Goal: Task Accomplishment & Management: Use online tool/utility

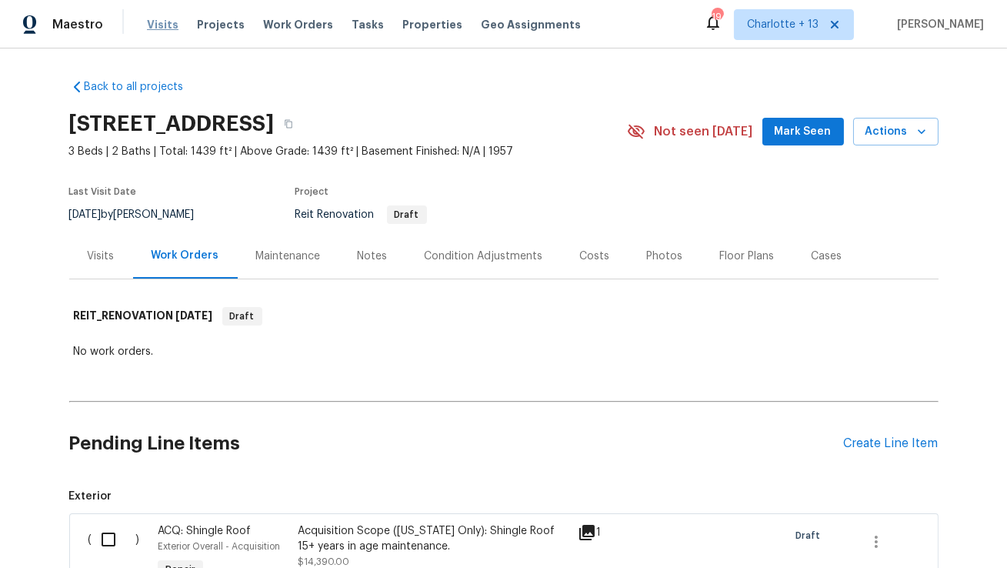
click at [158, 31] on span "Visits" at bounding box center [163, 24] width 32 height 15
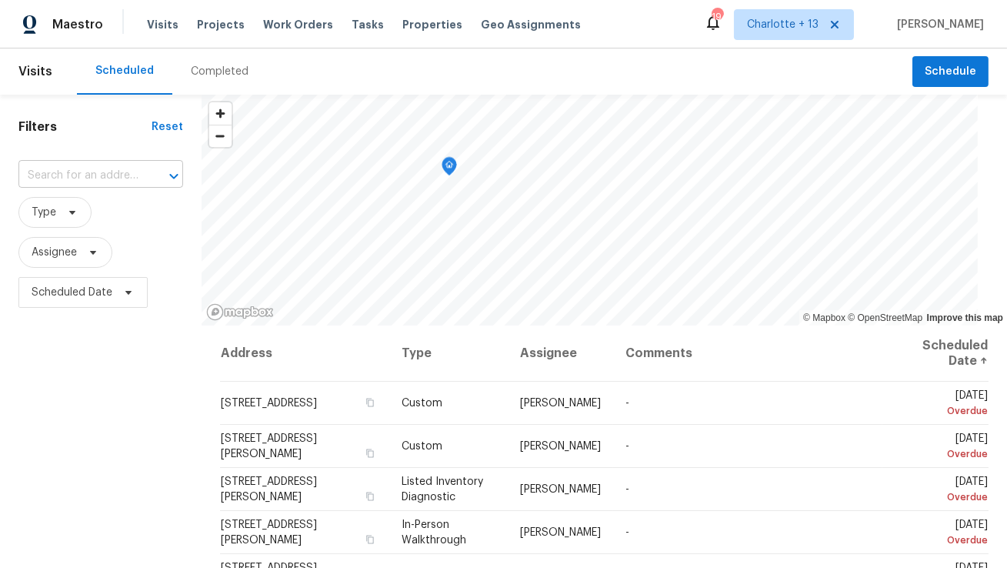
click at [141, 170] on div "​" at bounding box center [100, 176] width 165 height 24
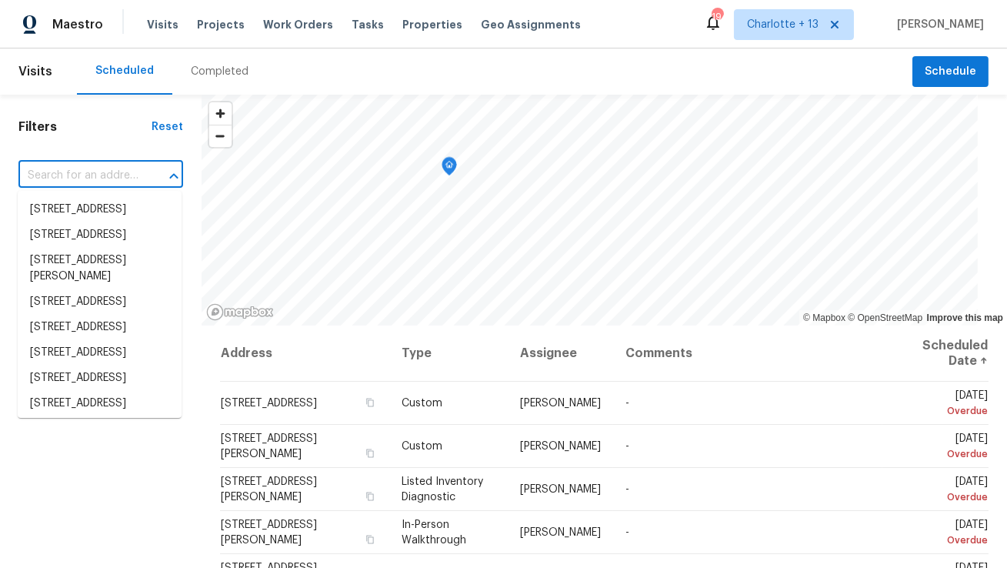
paste input "[STREET_ADDRESS]"
type input "[STREET_ADDRESS]"
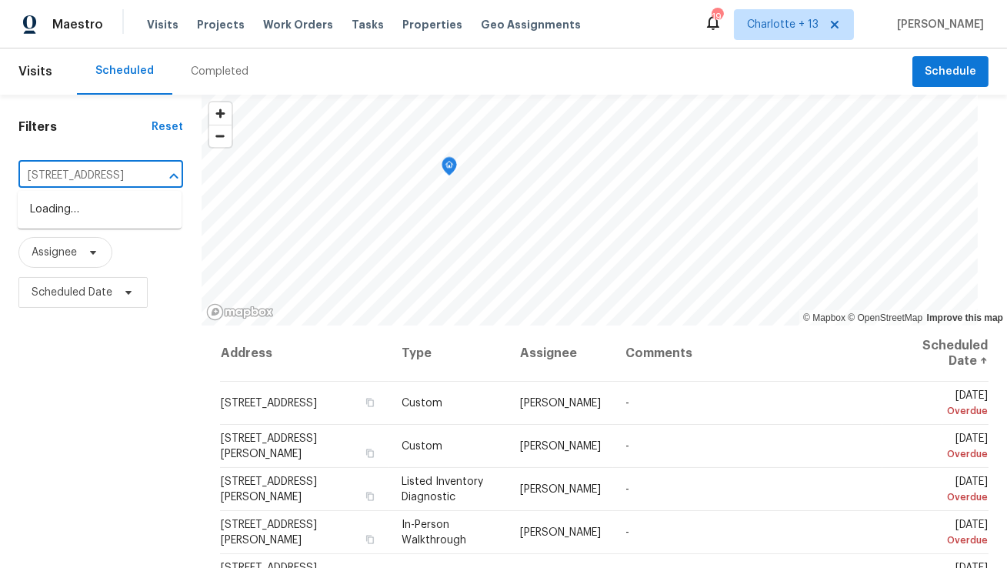
scroll to position [0, 149]
click at [134, 212] on li "[STREET_ADDRESS]" at bounding box center [100, 209] width 164 height 25
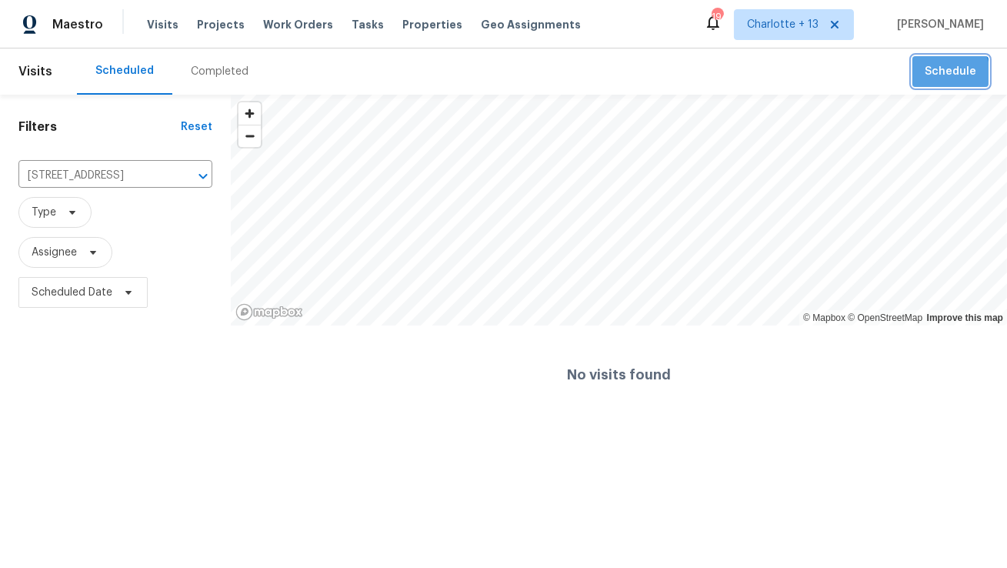
click at [928, 79] on span "Schedule" at bounding box center [951, 71] width 52 height 19
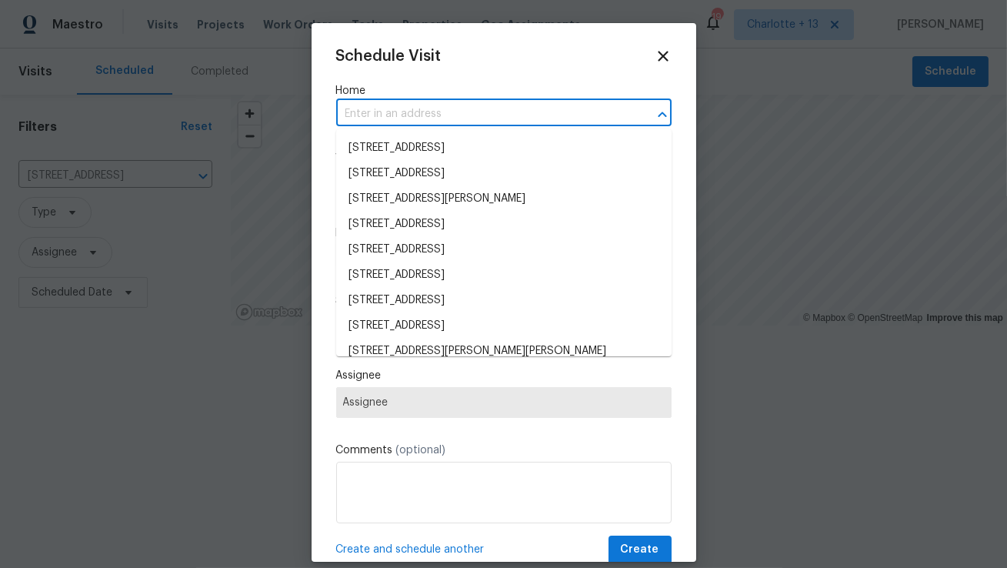
click at [525, 115] on input "text" at bounding box center [482, 114] width 292 height 24
paste input "[STREET_ADDRESS]"
type input "[STREET_ADDRESS]"
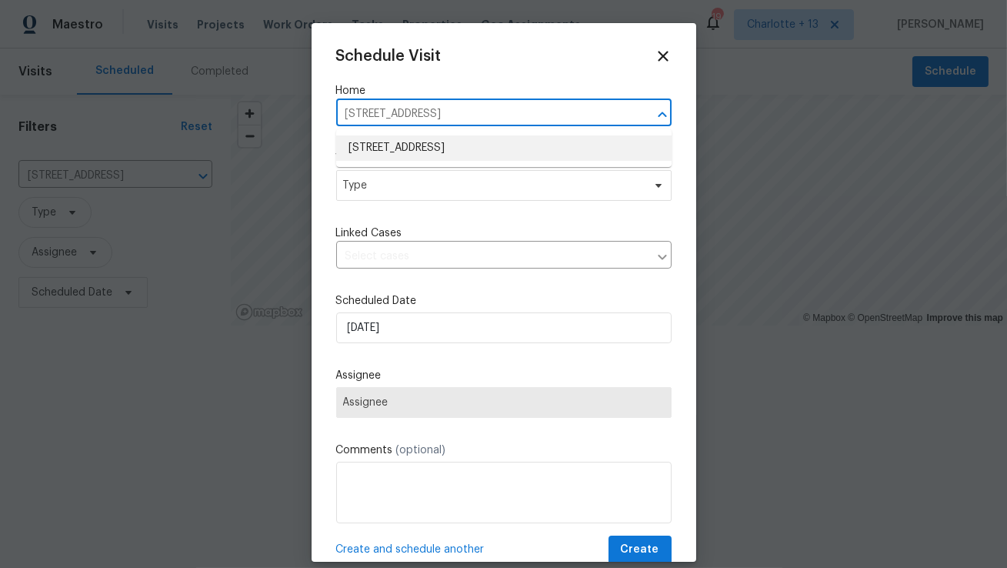
click at [517, 144] on li "[STREET_ADDRESS]" at bounding box center [503, 147] width 335 height 25
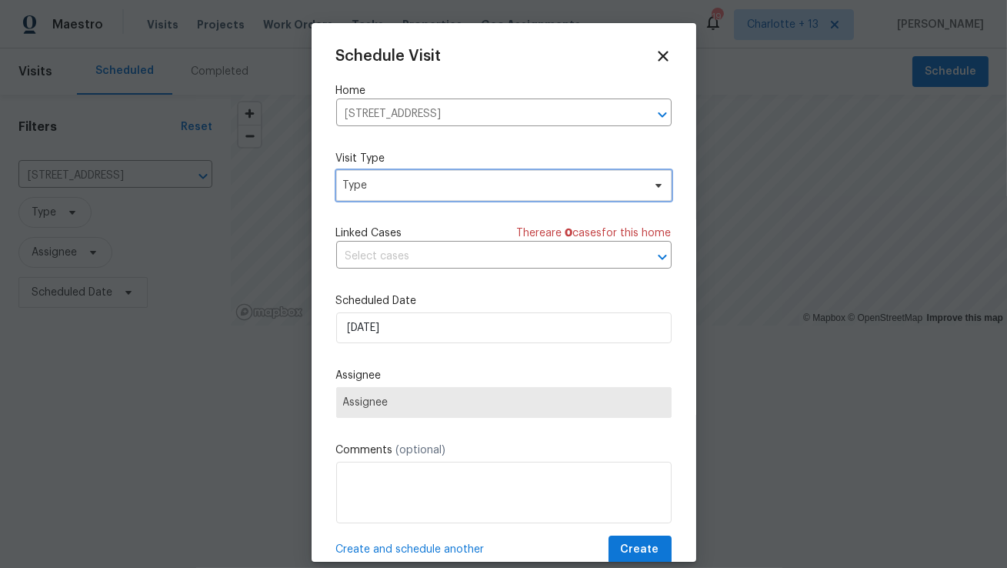
click at [504, 189] on span "Type" at bounding box center [492, 185] width 299 height 15
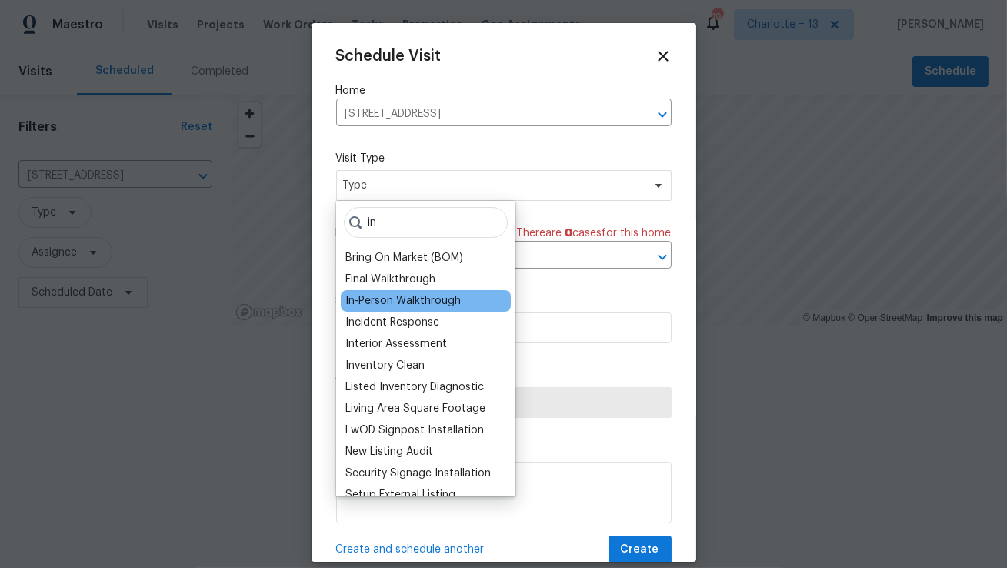
type input "in"
click at [445, 299] on div "In-Person Walkthrough" at bounding box center [402, 300] width 115 height 15
type input "[DATE] 8:15 am"
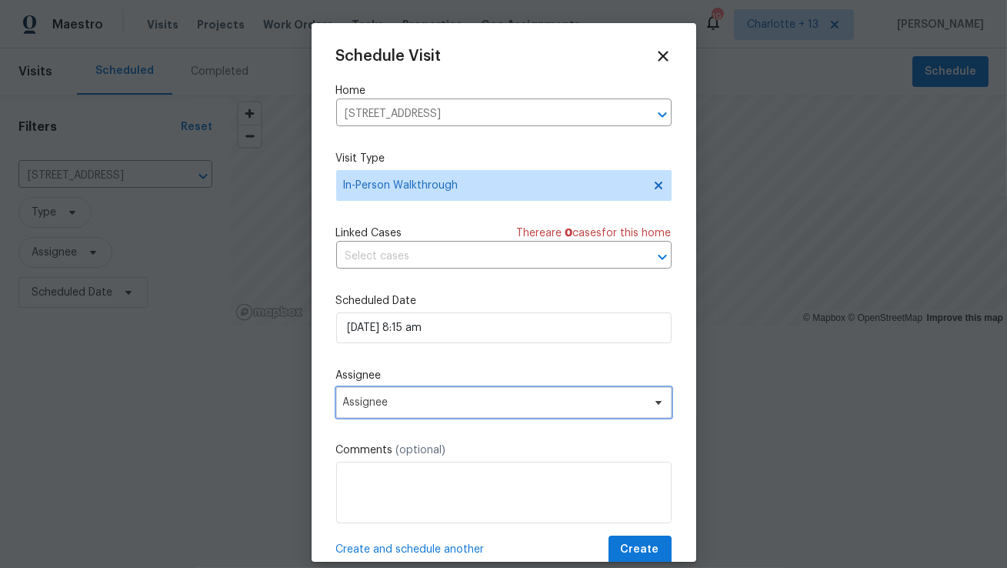
click at [445, 402] on span "Assignee" at bounding box center [494, 402] width 302 height 12
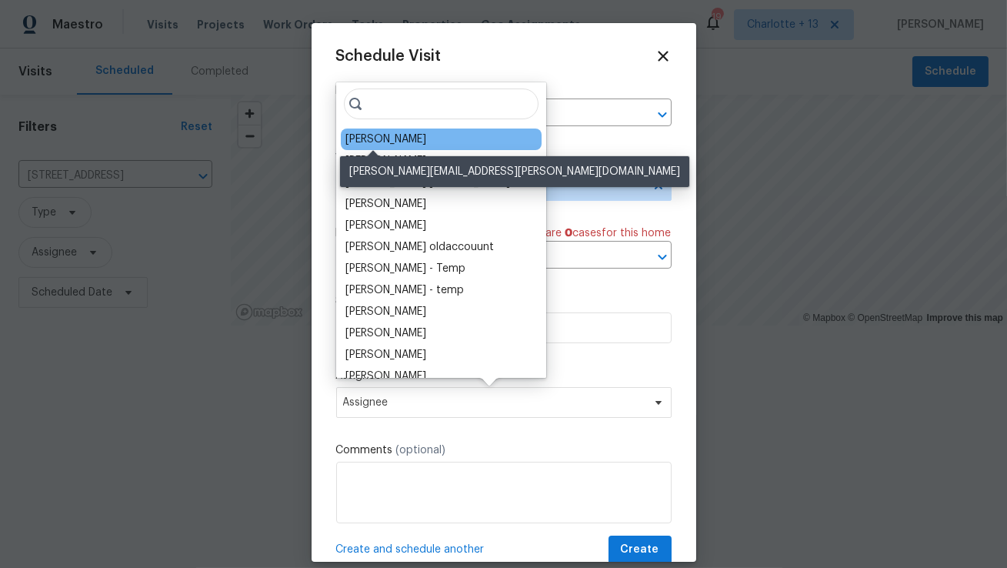
click at [372, 142] on div "[PERSON_NAME]" at bounding box center [385, 139] width 81 height 15
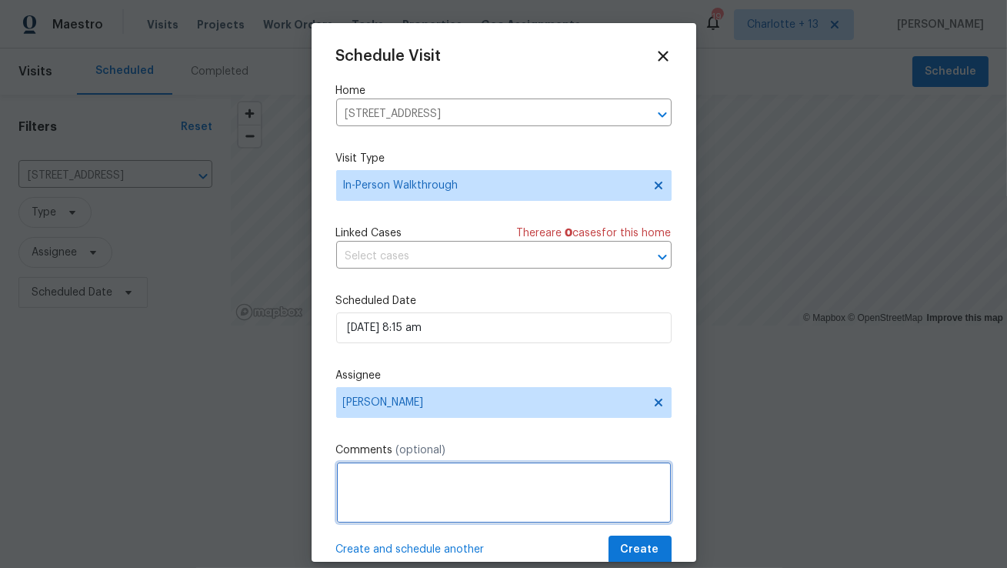
click at [473, 502] on textarea at bounding box center [503, 493] width 335 height 62
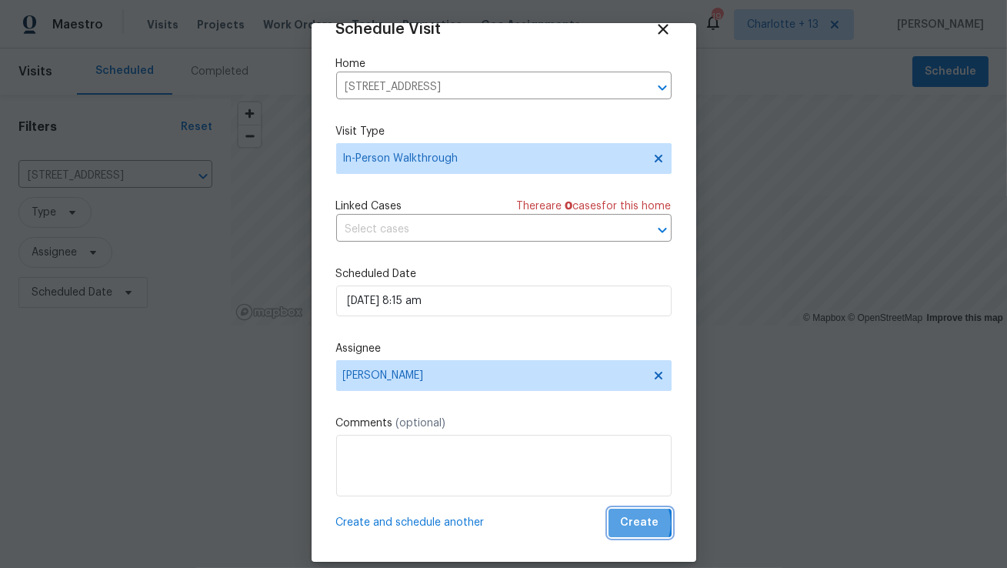
click at [631, 523] on span "Create" at bounding box center [640, 522] width 38 height 19
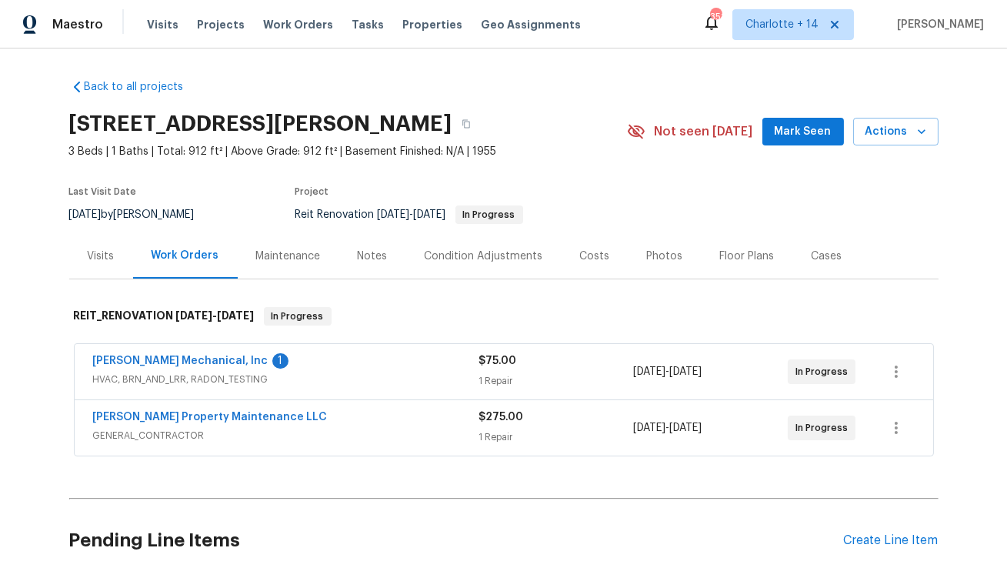
click at [542, 373] on div "1 Repair" at bounding box center [556, 380] width 155 height 15
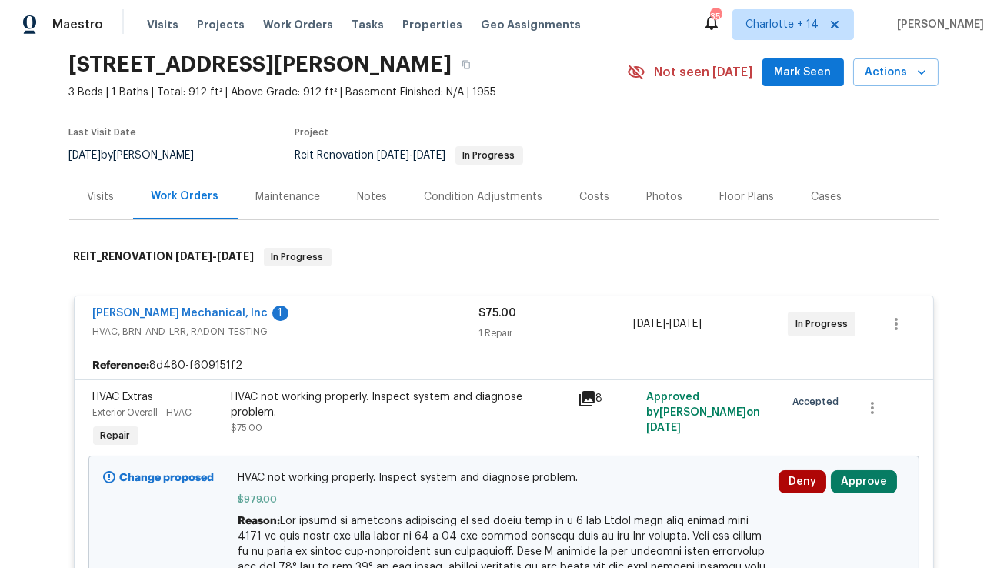
scroll to position [91, 0]
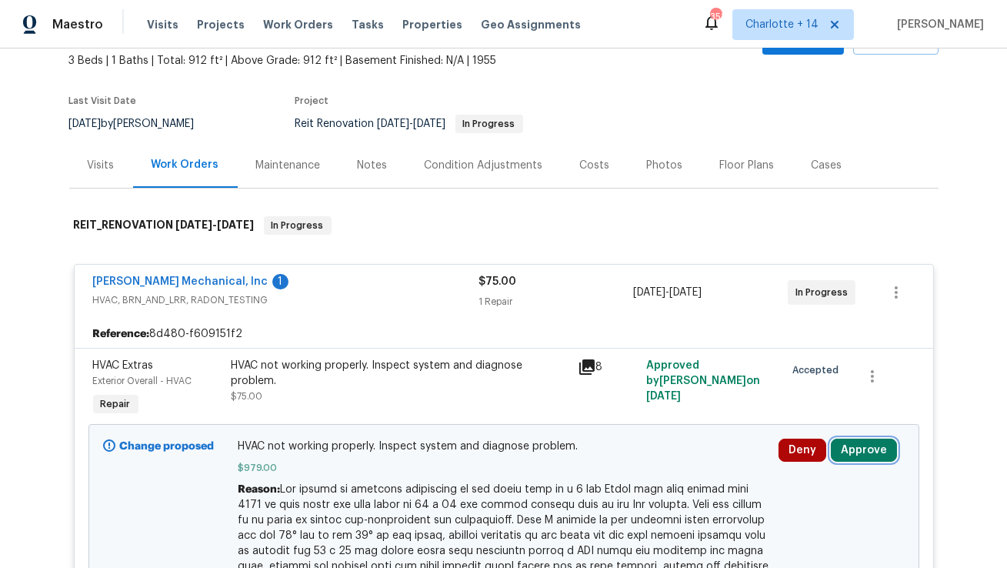
click at [881, 451] on button "Approve" at bounding box center [864, 450] width 66 height 23
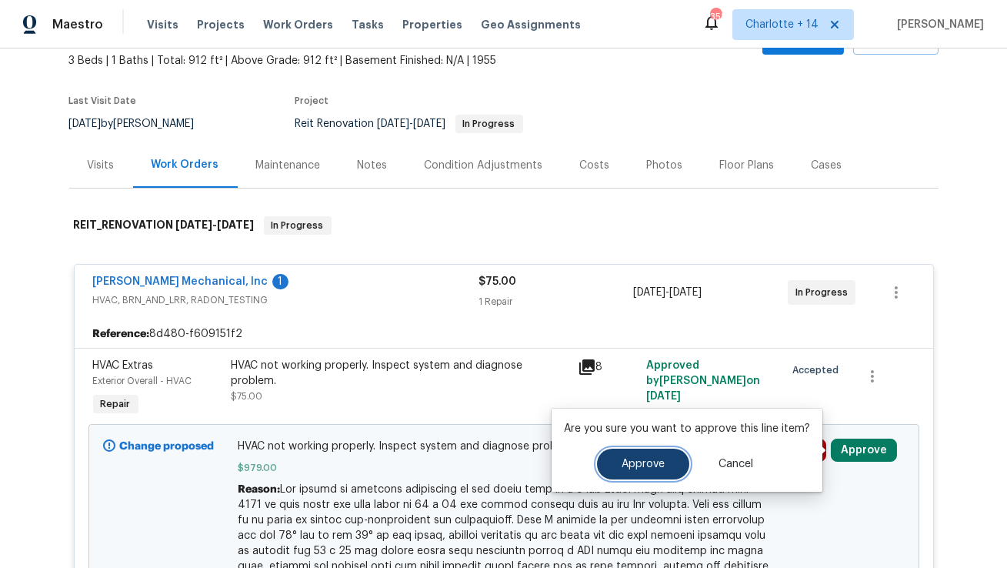
click at [652, 459] on span "Approve" at bounding box center [643, 465] width 43 height 12
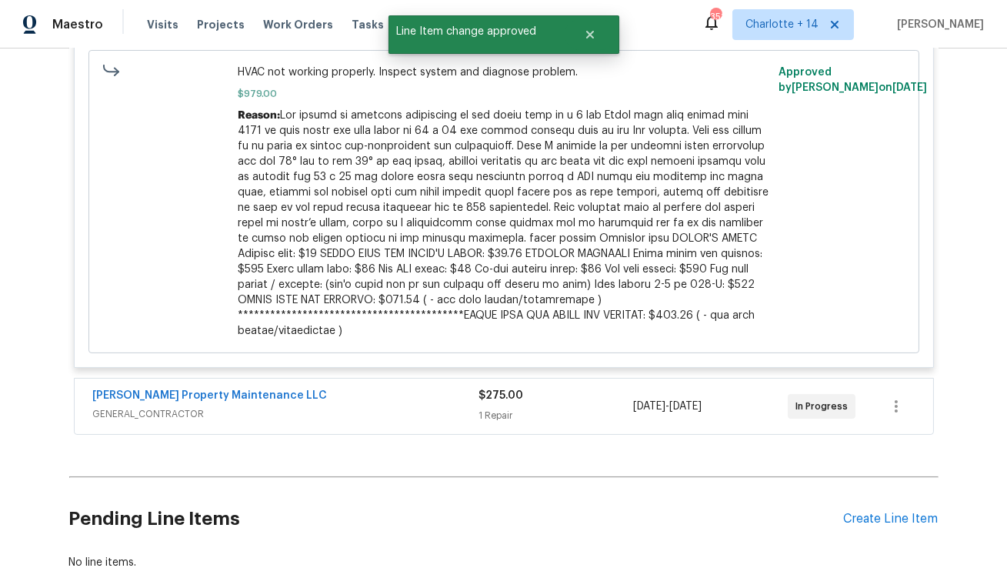
scroll to position [510, 0]
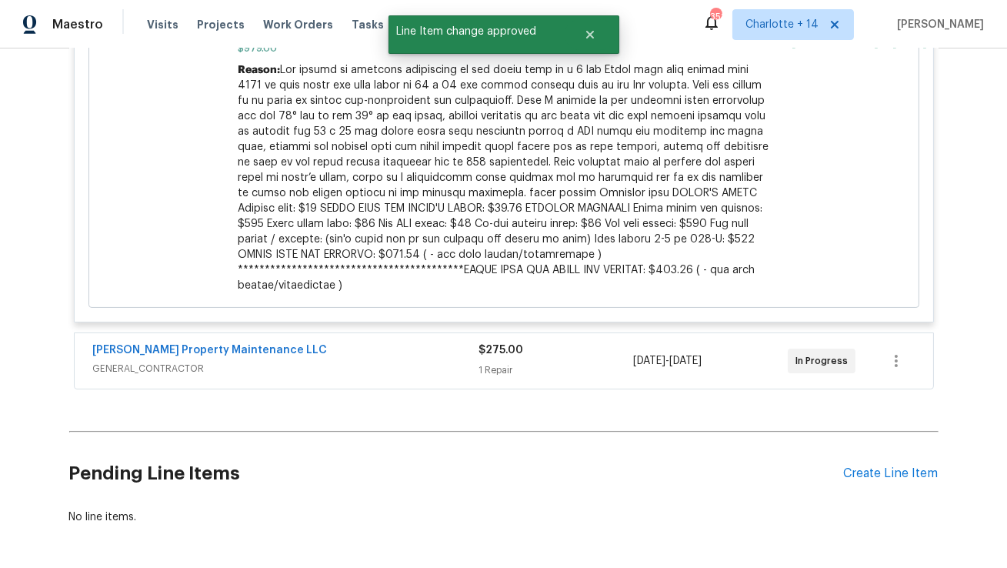
click at [556, 362] on div "1 Repair" at bounding box center [556, 369] width 155 height 15
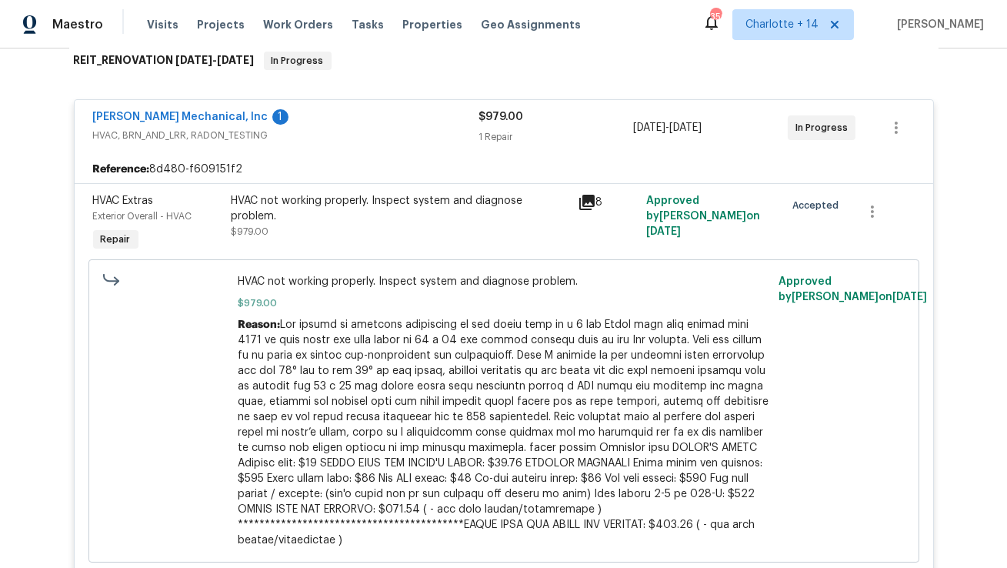
scroll to position [0, 0]
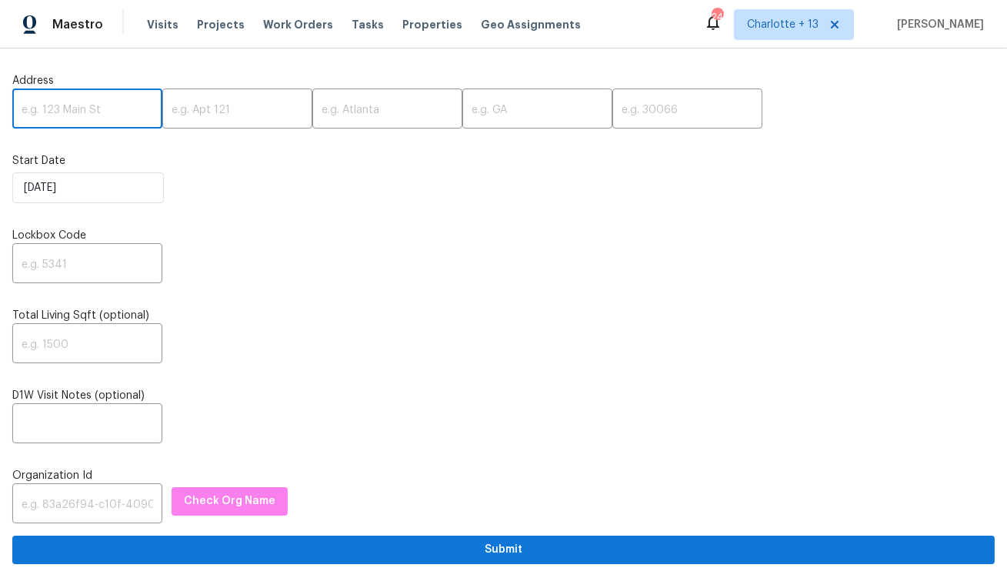
click at [74, 111] on input "text" at bounding box center [87, 110] width 150 height 36
paste input "5009 Bataan Rd, Houston, TX 77033"
click at [129, 115] on input "5009 Bataan Rd, Houston, TX 77033" at bounding box center [87, 110] width 150 height 36
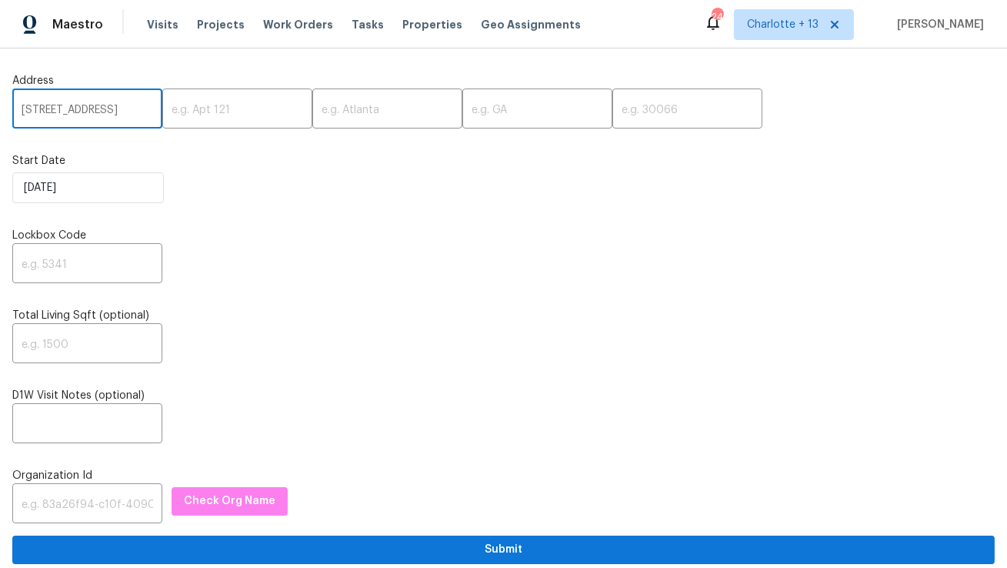
scroll to position [0, 32]
type input "5009 Bataan Rd, Houston, TX"
click at [612, 114] on input "text" at bounding box center [687, 110] width 150 height 36
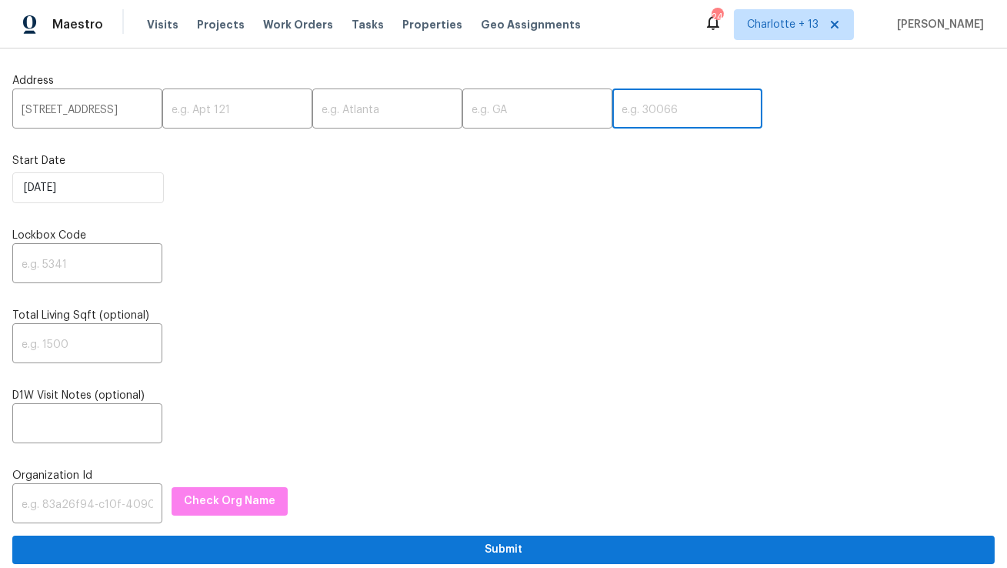
paste input "77033"
type input "77033"
click at [127, 108] on input "5009 Bataan Rd, Houston, TX" at bounding box center [87, 110] width 150 height 36
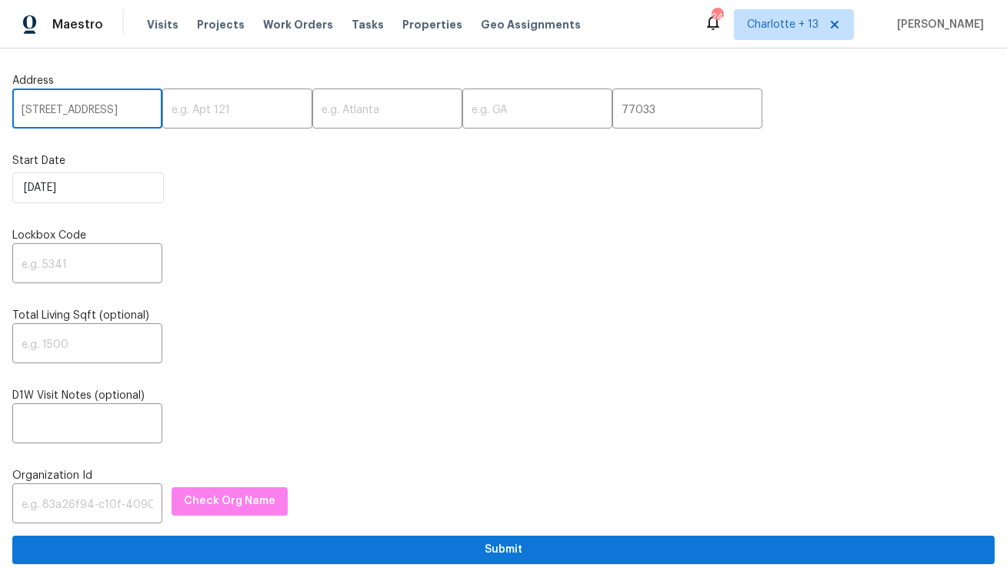
click at [127, 108] on input "5009 Bataan Rd, Houston, TX" at bounding box center [87, 110] width 150 height 36
type input "5009 Bataan Rd,, TX"
click at [352, 115] on input "text" at bounding box center [387, 110] width 150 height 36
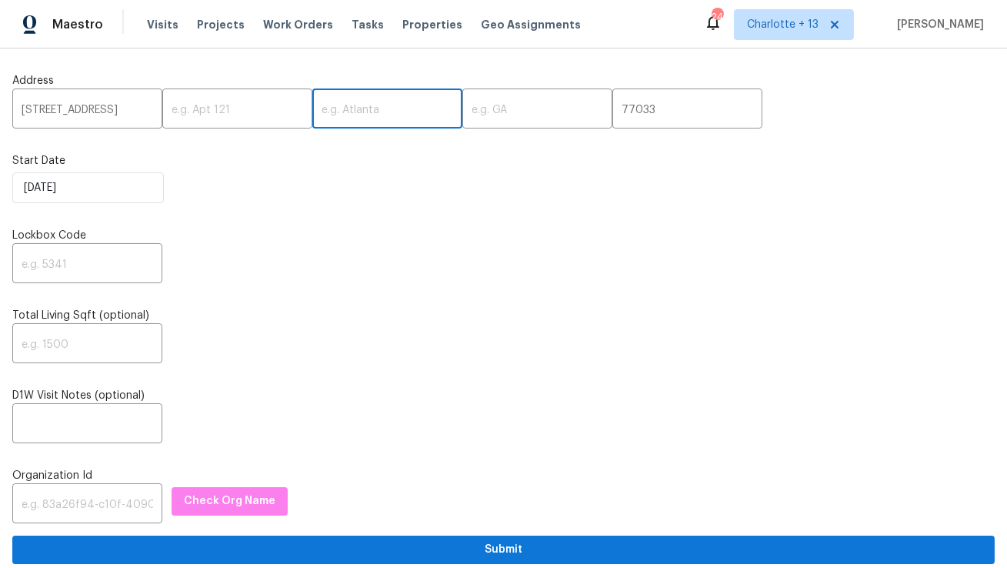
paste input "Houston"
type input "Houston"
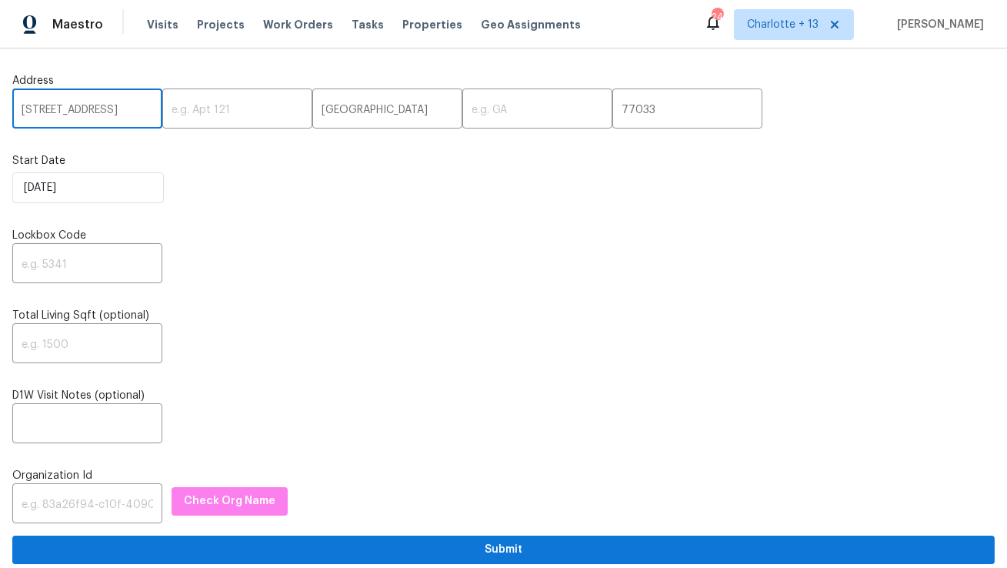
click at [116, 109] on input "5009 Bataan Rd,, TX" at bounding box center [87, 110] width 150 height 36
type input "5009 Bataan Rd,,"
click at [462, 115] on input "text" at bounding box center [537, 110] width 150 height 36
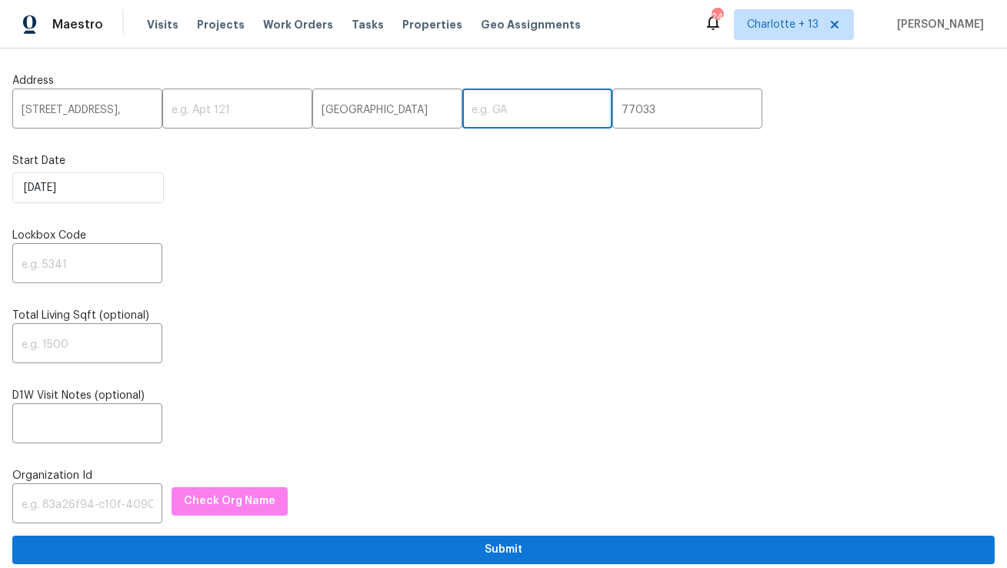
paste input "TX"
type input "TX"
click at [124, 115] on input "5009 Bataan Rd,," at bounding box center [87, 110] width 150 height 36
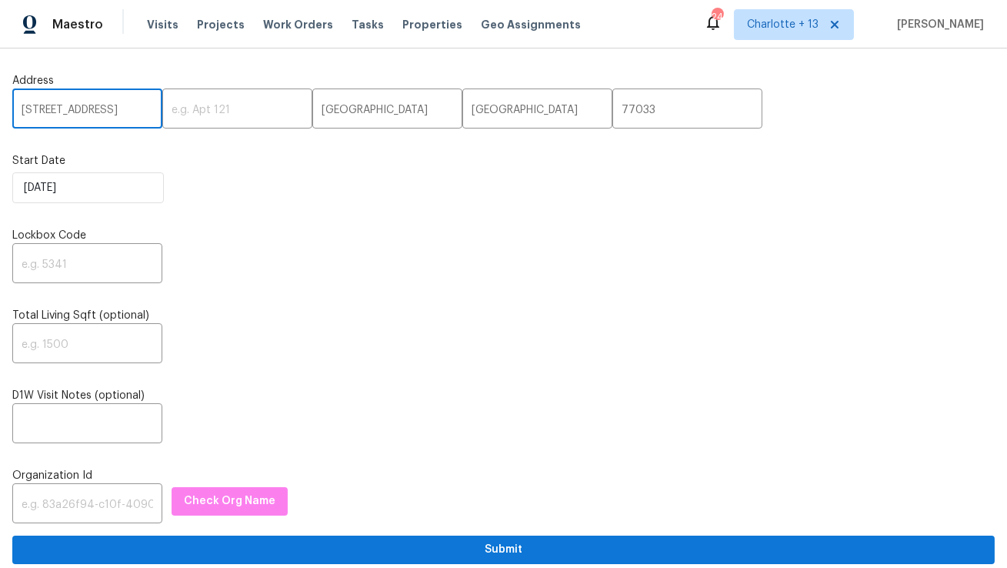
type input "5009 Bataan Rd"
click at [55, 262] on input "text" at bounding box center [87, 265] width 150 height 36
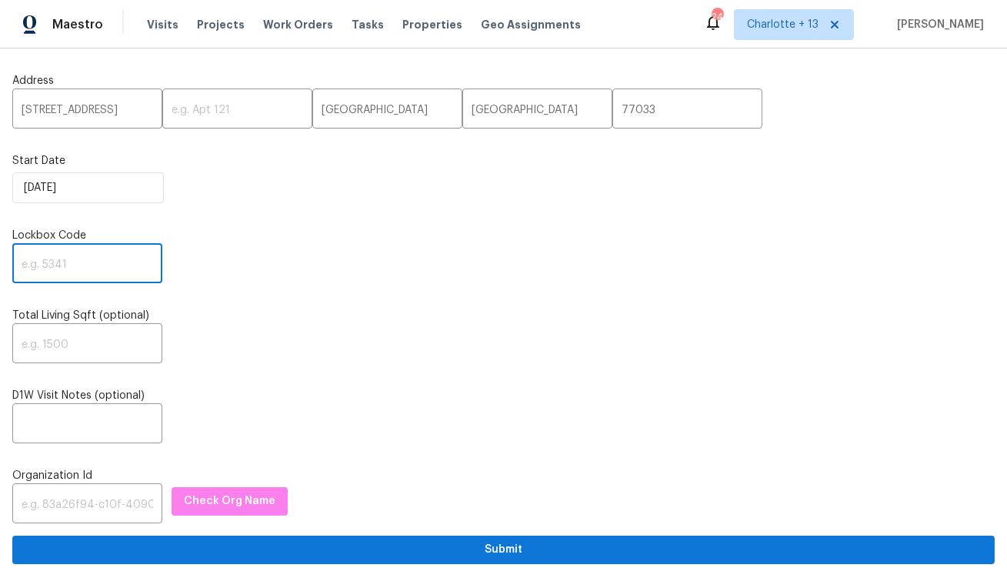
paste input "2963"
type input "2963"
click at [92, 509] on input "text" at bounding box center [87, 505] width 150 height 36
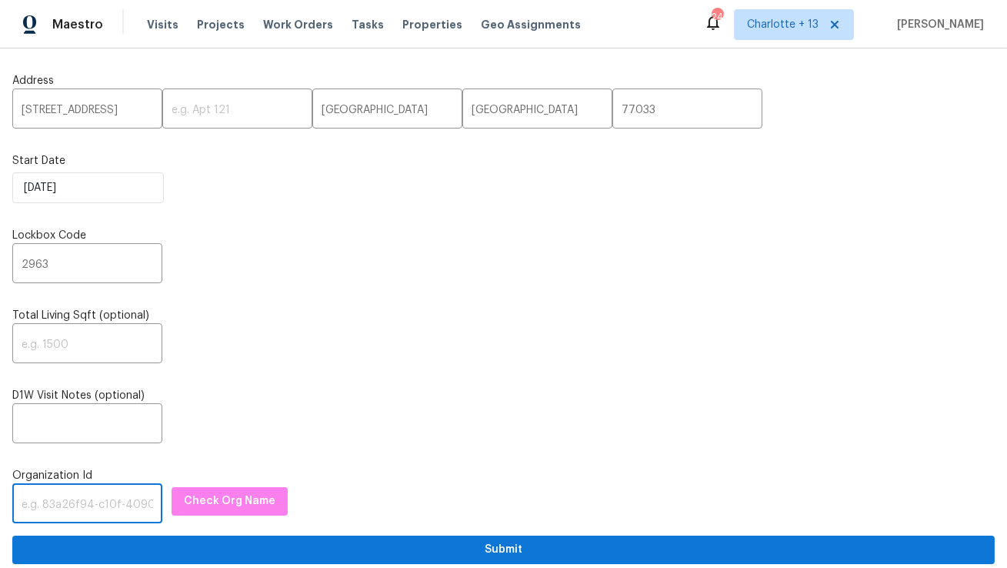
click at [96, 510] on input "text" at bounding box center [87, 505] width 150 height 36
paste input "1349d153-b359-4f9b-b4dd-758ff939cc37"
type input "1349d153-b359-4f9b-b4dd-758ff939cc37"
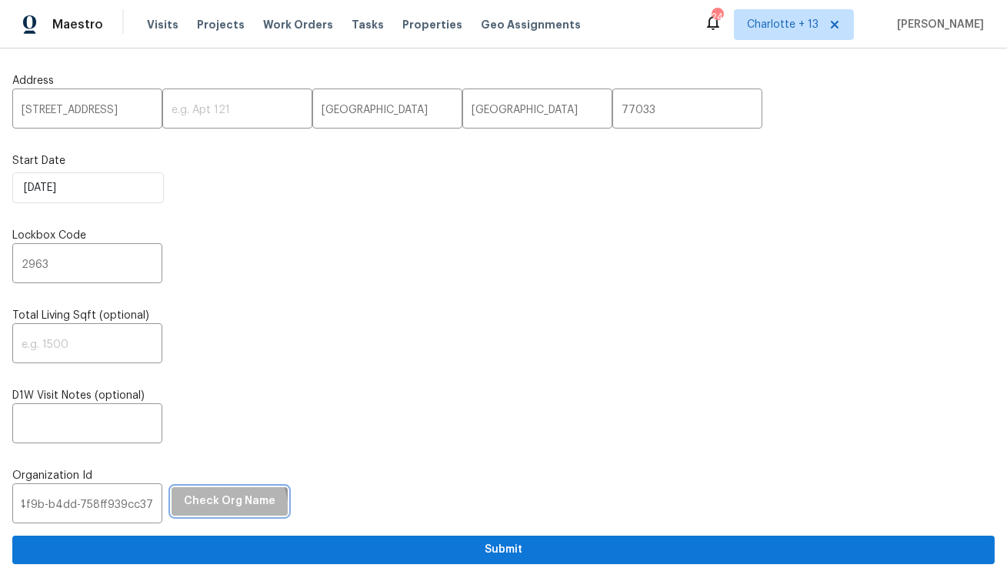
scroll to position [0, 0]
click at [191, 514] on button "Check Org Name" at bounding box center [230, 501] width 116 height 28
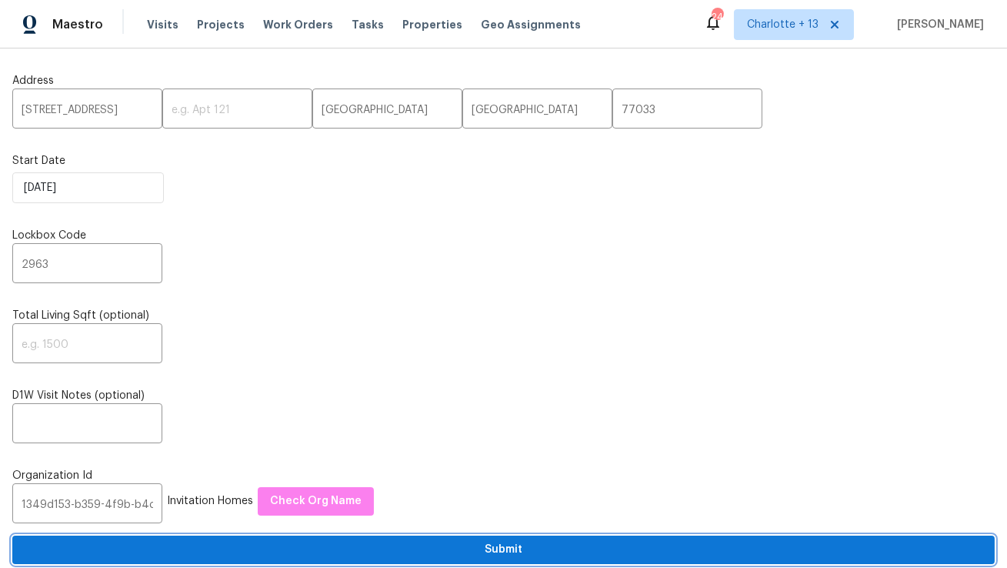
click at [333, 550] on span "Submit" at bounding box center [504, 549] width 958 height 19
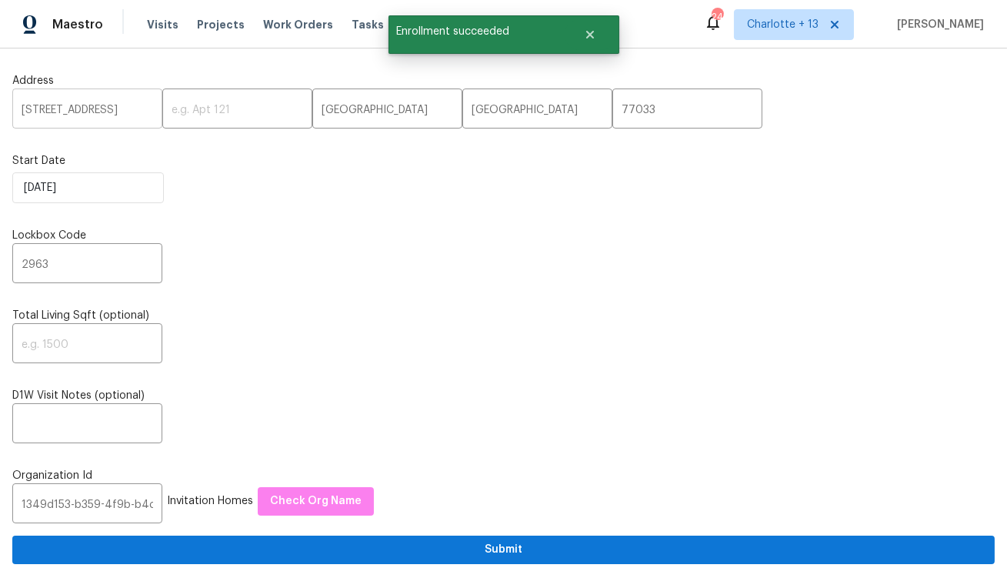
click at [68, 117] on input "5009 Bataan Rd" at bounding box center [87, 110] width 150 height 36
click at [152, 23] on span "Visits" at bounding box center [163, 24] width 32 height 15
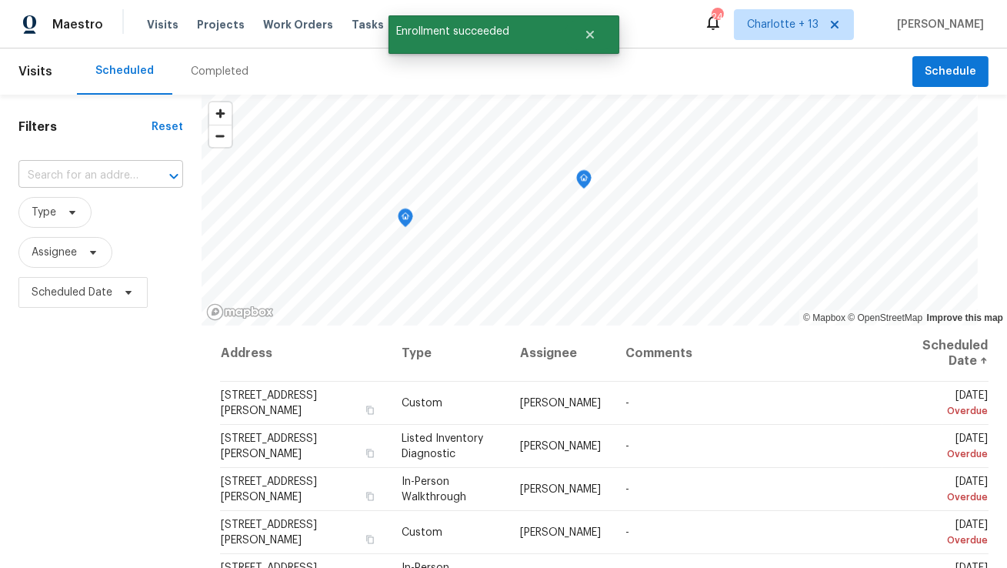
click at [84, 169] on input "text" at bounding box center [79, 176] width 122 height 24
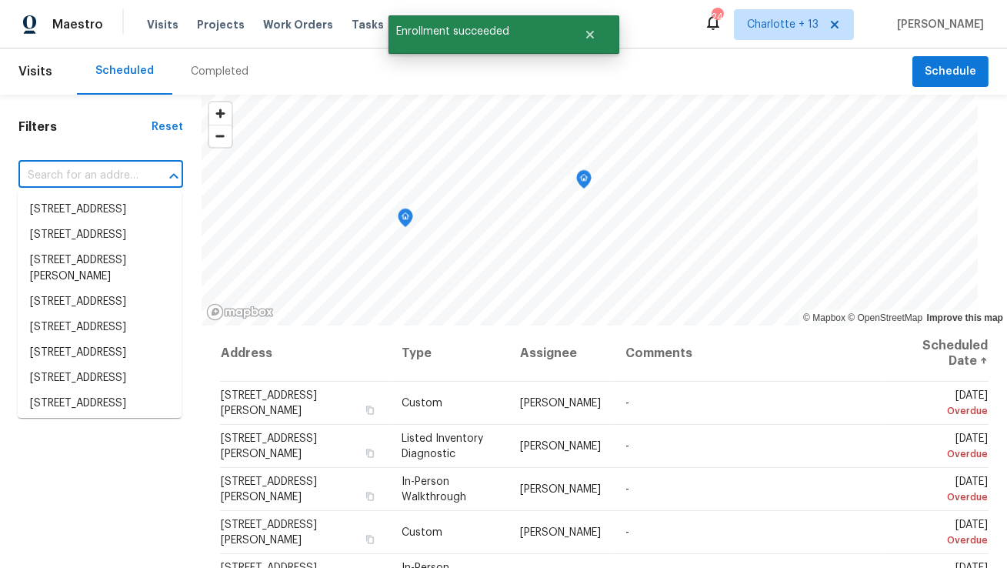
paste input "5009 Bataan Rd"
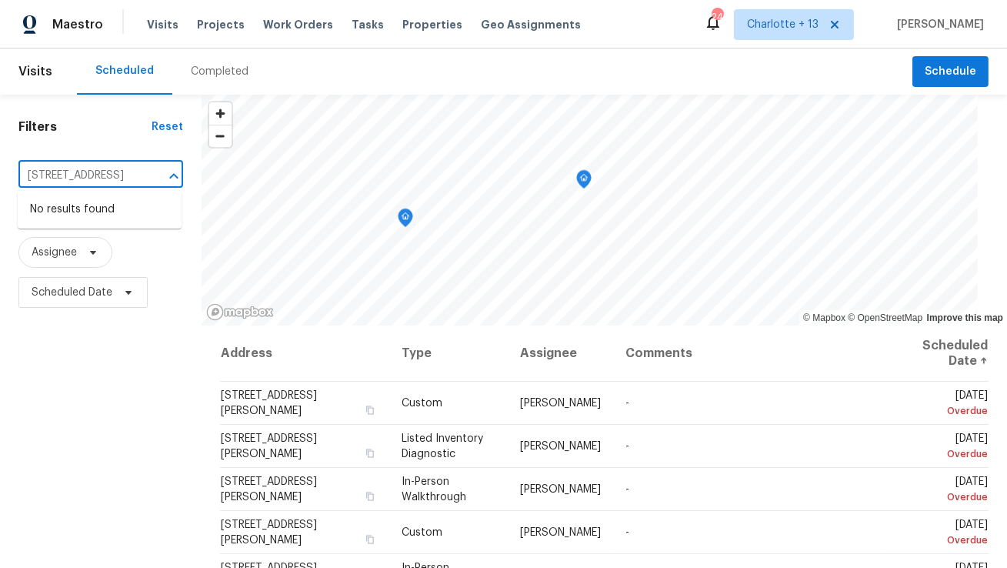
type input "5009 Bataan Rd"
click at [816, 28] on span "Charlotte + 13" at bounding box center [783, 24] width 72 height 15
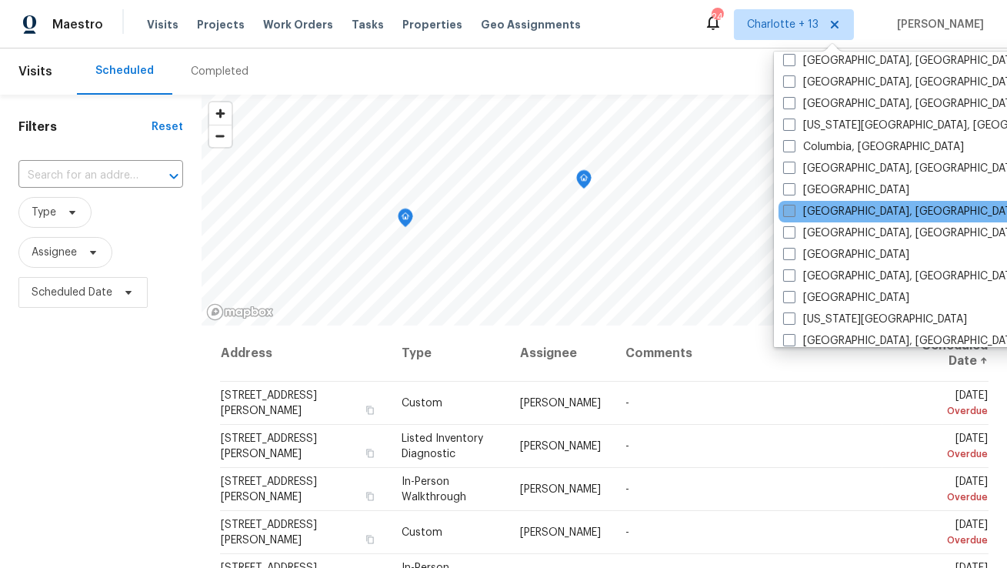
scroll to position [532, 0]
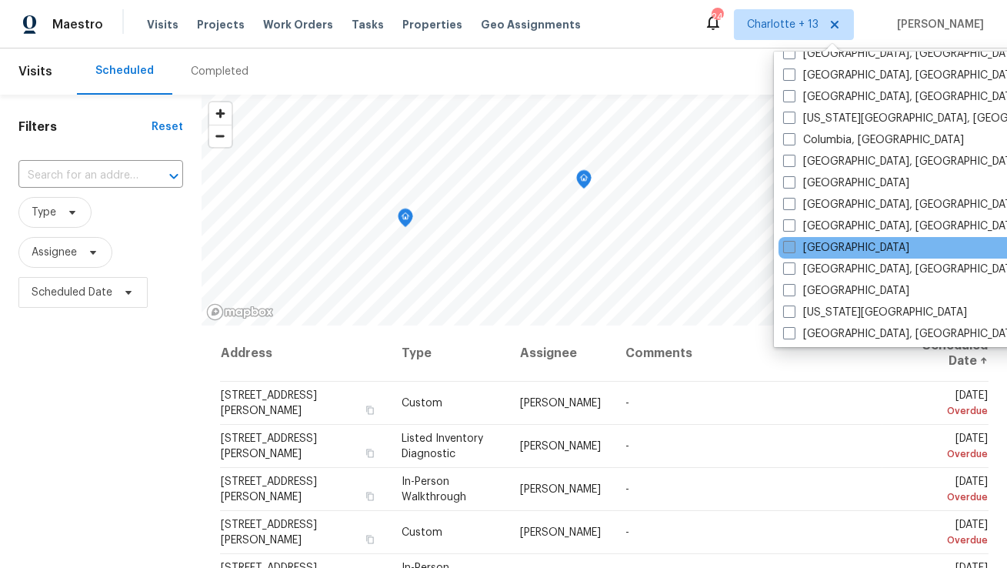
click at [836, 245] on label "Houston" at bounding box center [846, 247] width 126 height 15
click at [793, 245] on input "Houston" at bounding box center [788, 245] width 10 height 10
checkbox input "true"
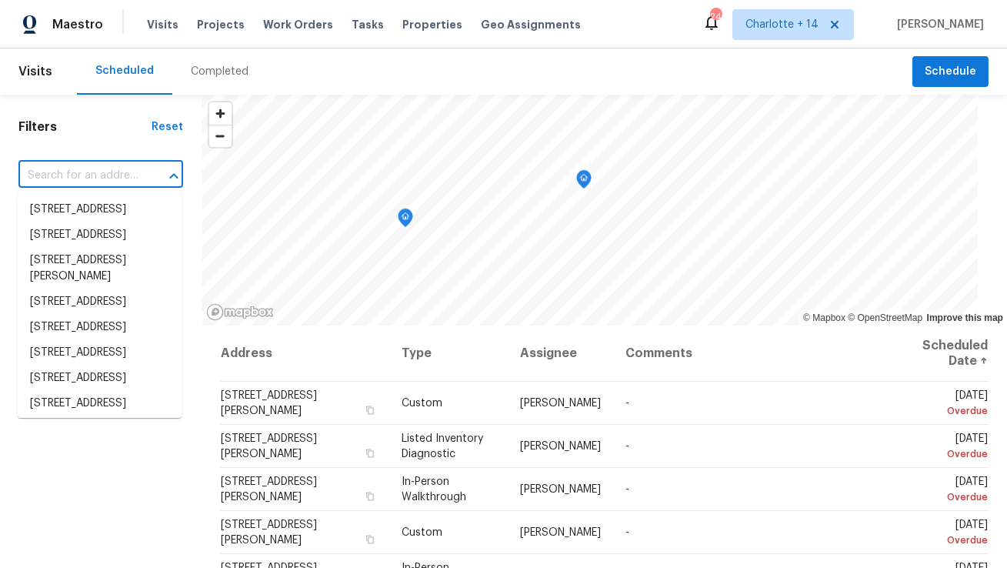
click at [103, 174] on input "text" at bounding box center [79, 176] width 122 height 24
paste input "5009 Bataan Rd"
type input "5009 Bataan Rd"
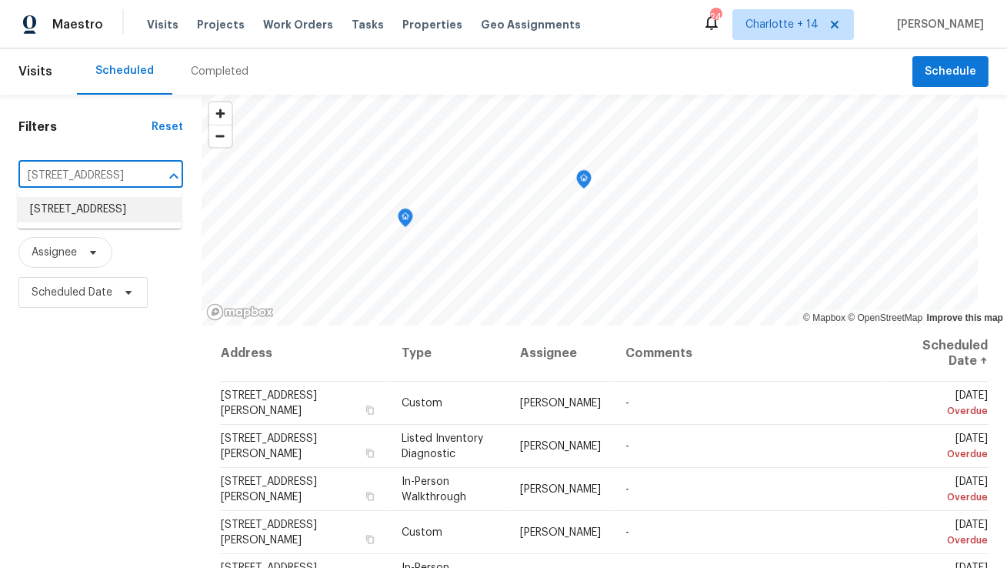
click at [91, 213] on li "5009 Bataan Rd, Houston, TX 77033" at bounding box center [100, 209] width 164 height 25
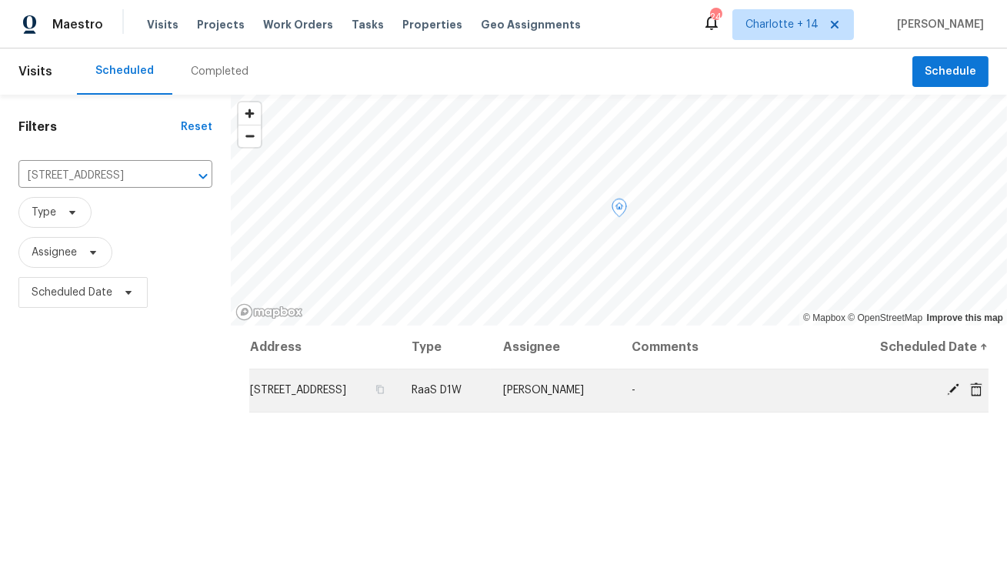
click at [979, 391] on icon at bounding box center [976, 389] width 14 height 14
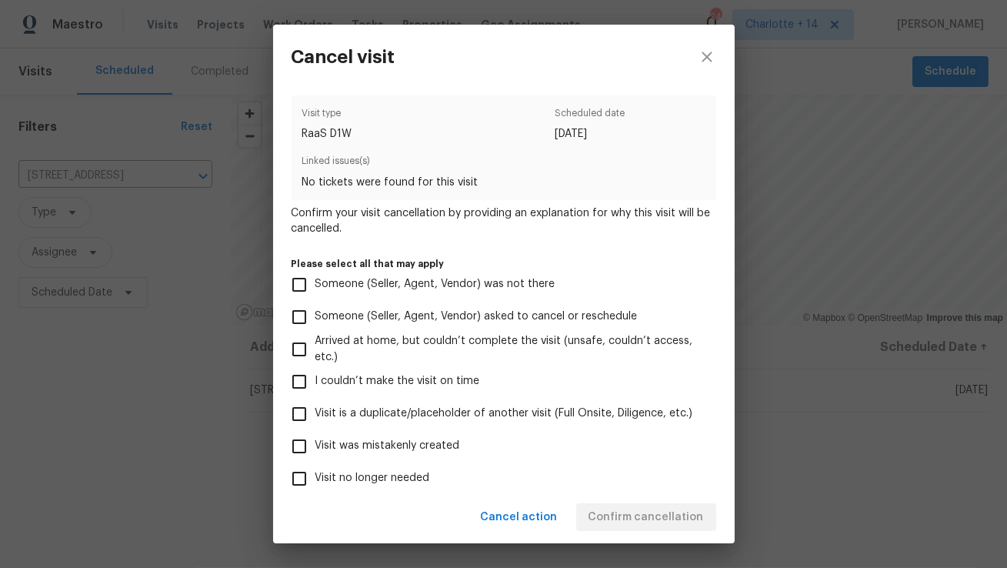
click at [436, 438] on span "Visit was mistakenly created" at bounding box center [387, 446] width 145 height 16
click at [315, 437] on input "Visit was mistakenly created" at bounding box center [299, 446] width 32 height 32
checkbox input "true"
click at [617, 512] on span "Confirm cancellation" at bounding box center [646, 517] width 115 height 19
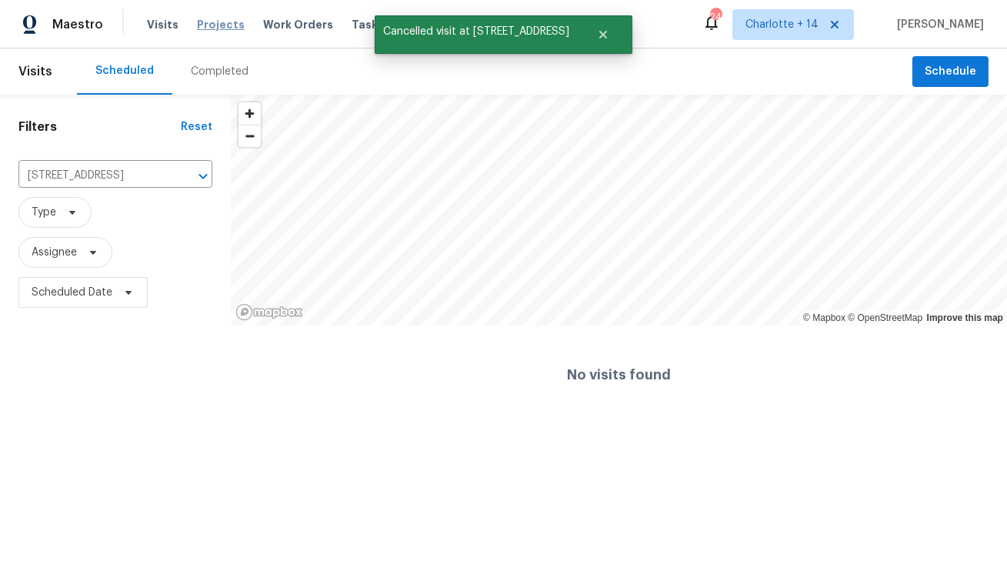
click at [208, 31] on span "Projects" at bounding box center [221, 24] width 48 height 15
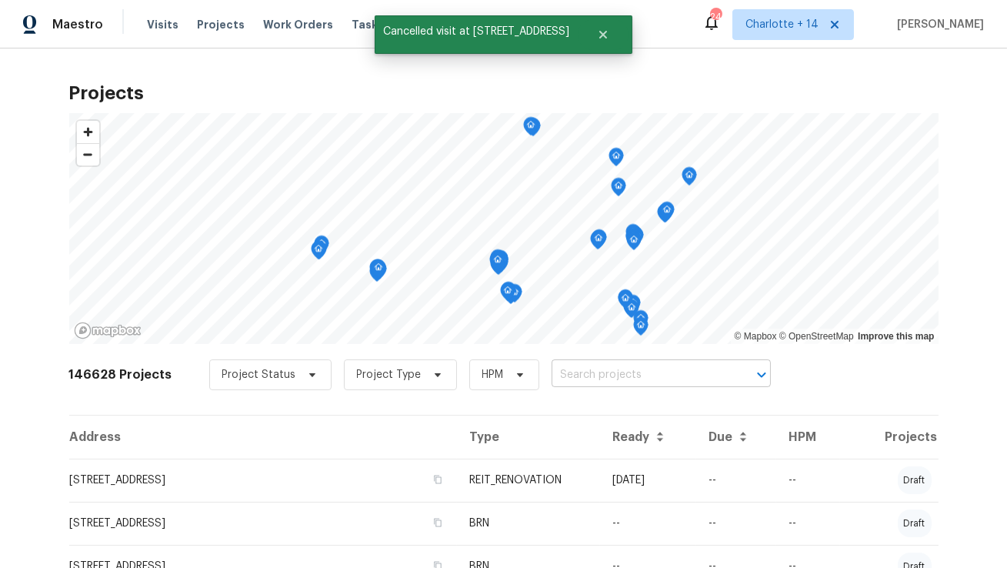
click at [552, 378] on input "text" at bounding box center [640, 375] width 176 height 24
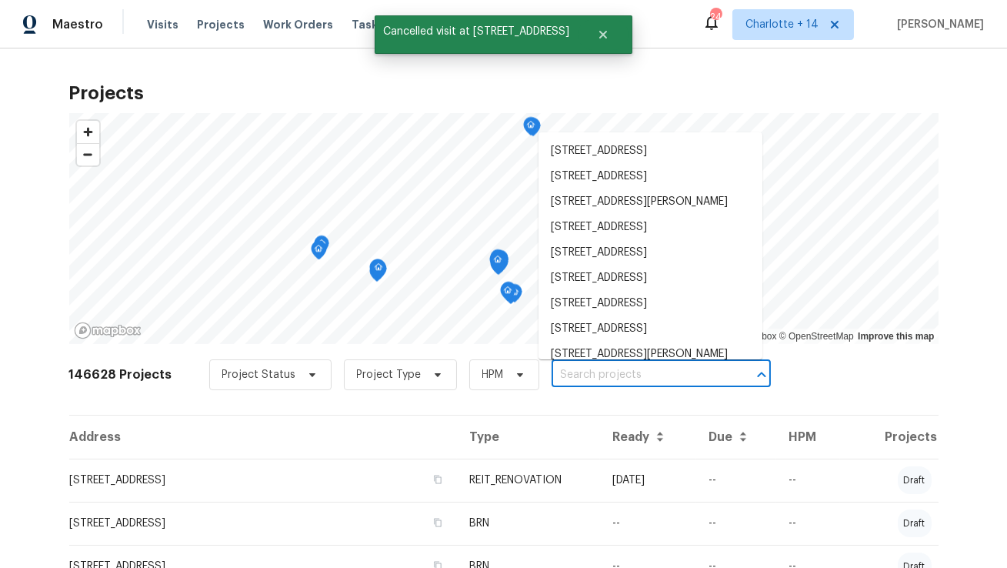
paste input "5009 Bataan Rd"
type input "5009 Bataan Rd"
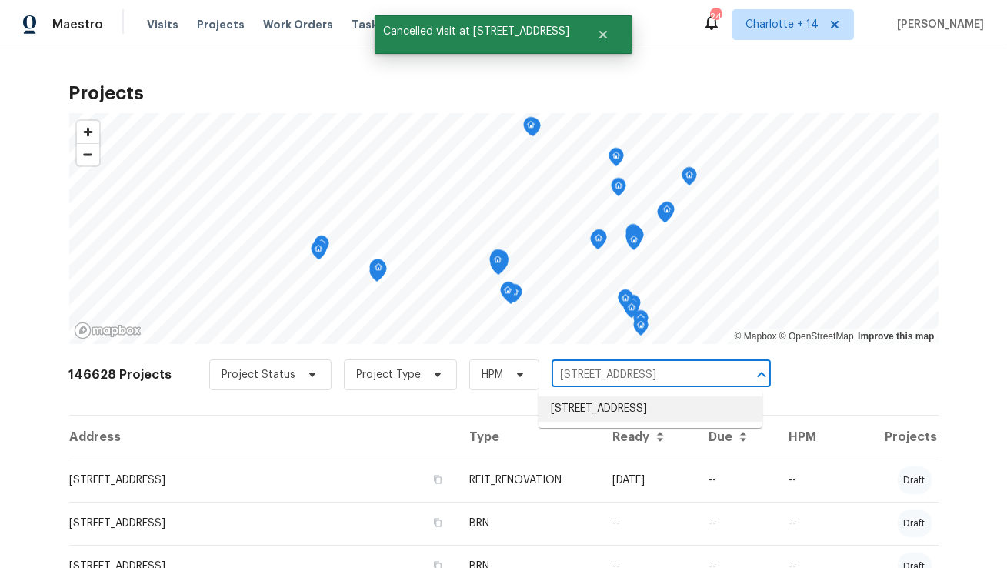
click at [563, 415] on li "5009 Bataan Rd, Houston, TX 77033" at bounding box center [651, 408] width 224 height 25
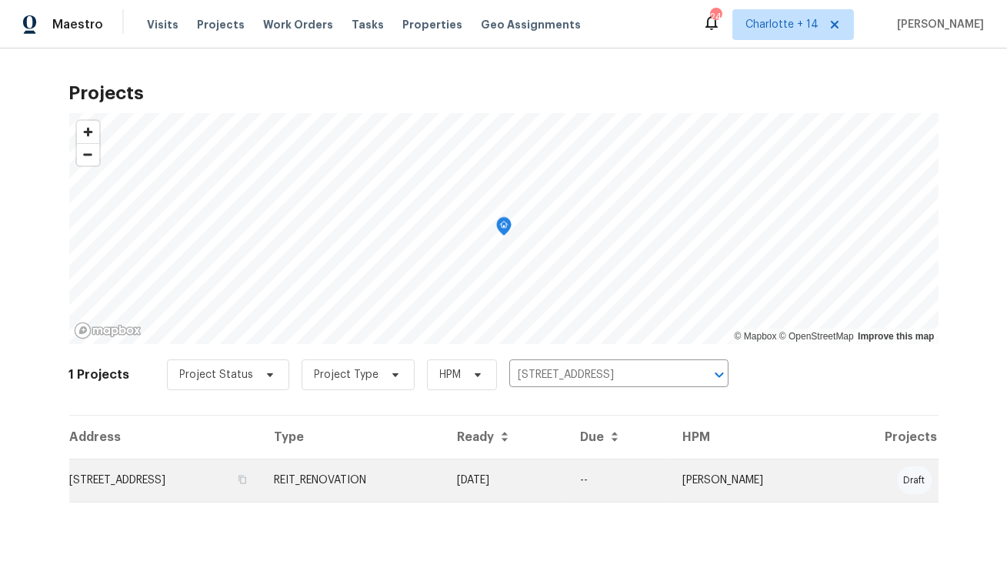
click at [210, 475] on td "5009 Bataan Rd, Houston, TX 77033" at bounding box center [165, 480] width 193 height 43
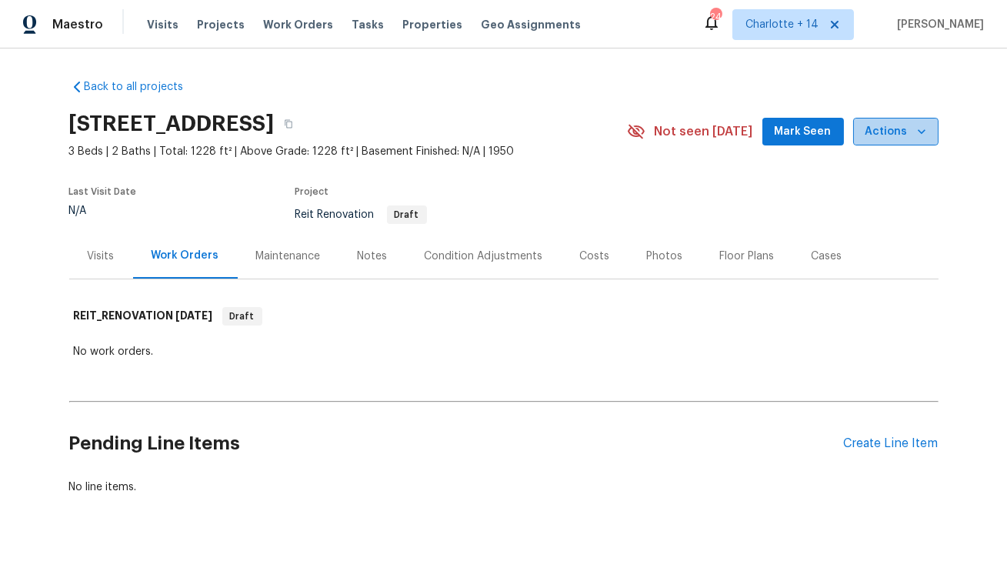
click at [899, 130] on span "Actions" at bounding box center [895, 131] width 61 height 19
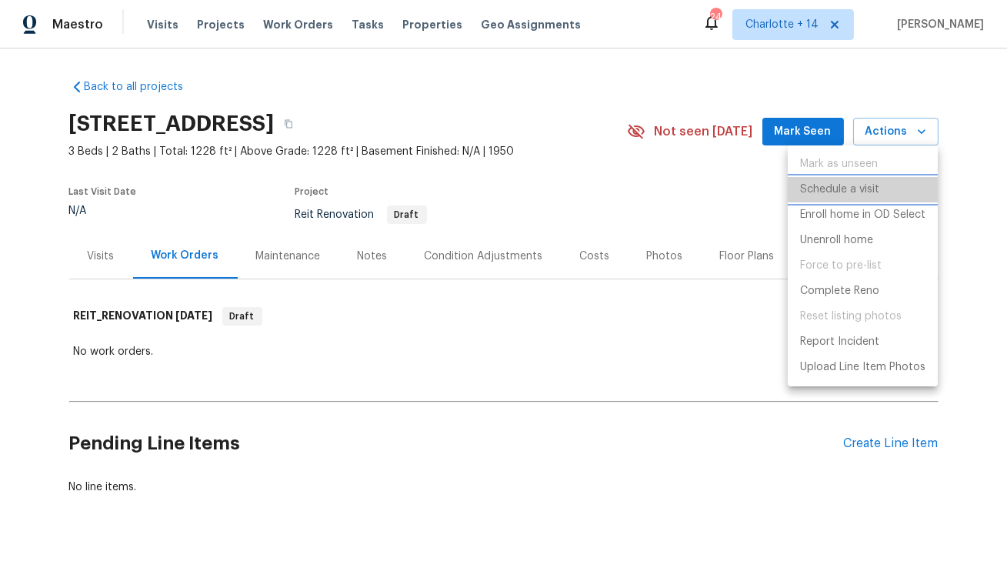
click at [851, 192] on p "Schedule a visit" at bounding box center [839, 190] width 79 height 16
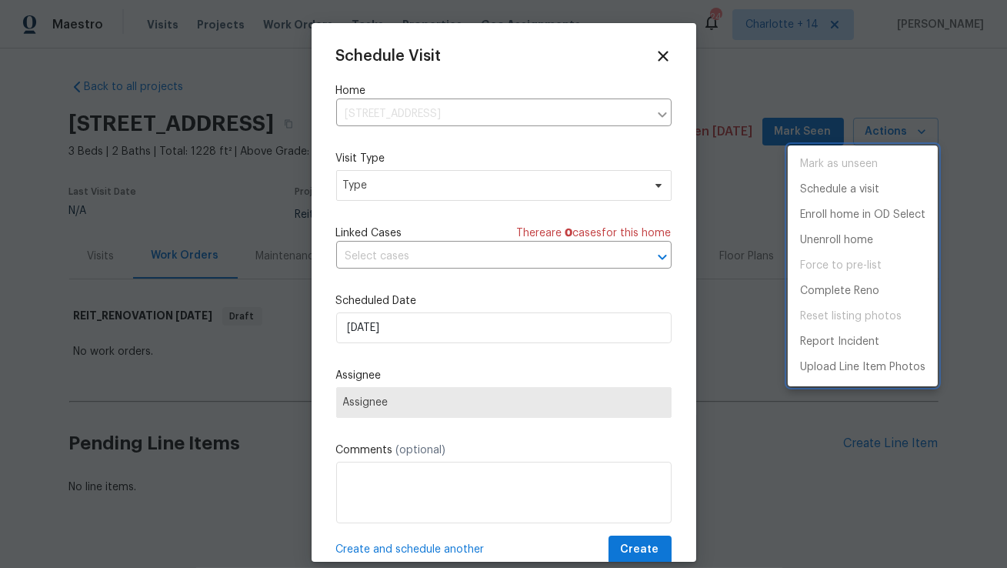
click at [455, 195] on div at bounding box center [503, 284] width 1007 height 568
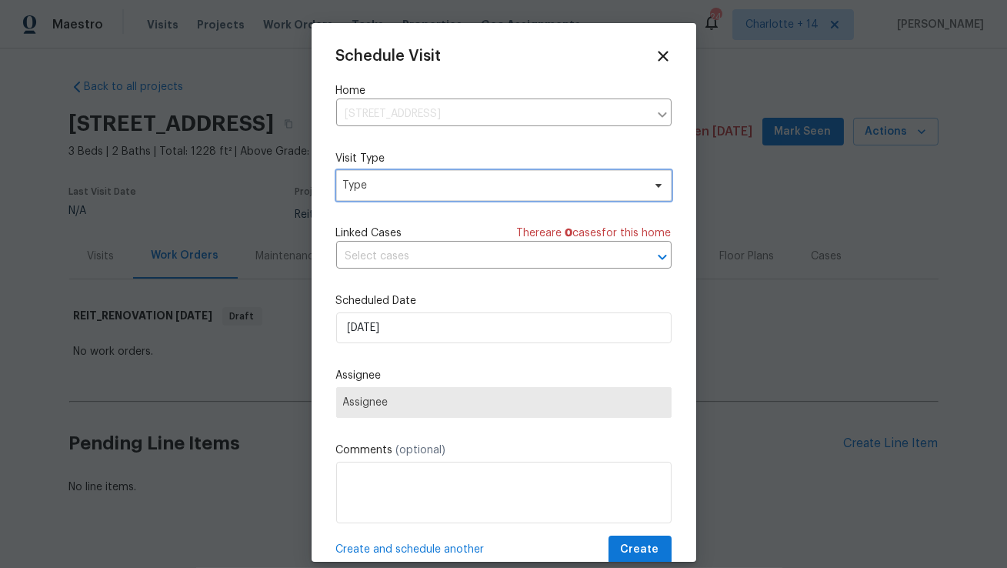
click at [455, 192] on span "Type" at bounding box center [492, 185] width 299 height 15
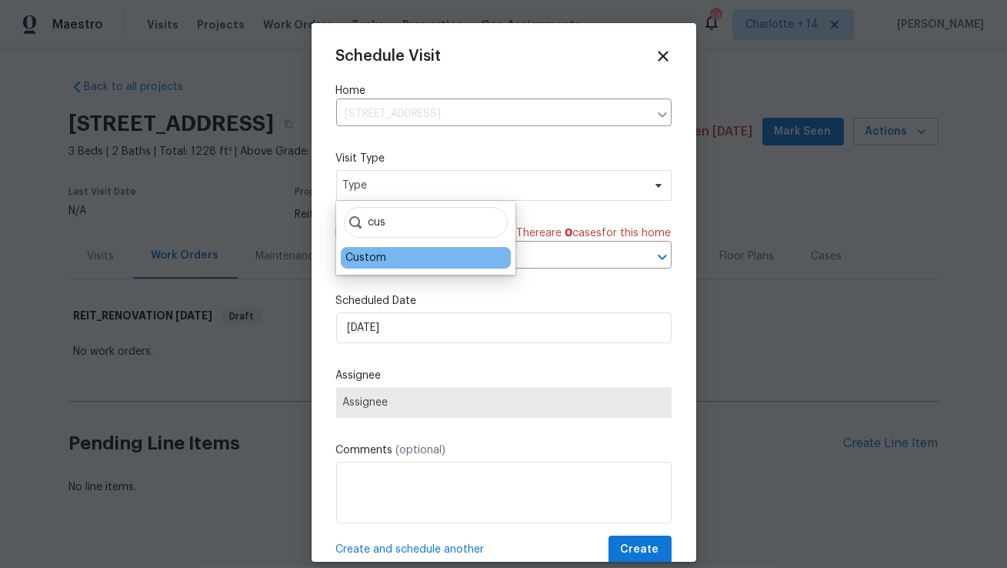
type input "cus"
click at [367, 260] on div "Custom" at bounding box center [365, 257] width 41 height 15
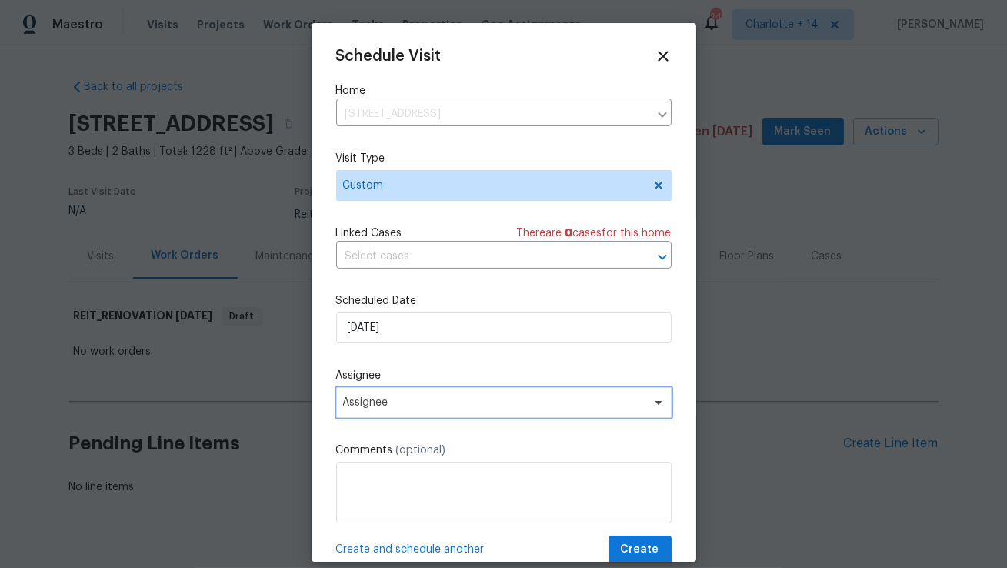
click at [387, 402] on span "Assignee" at bounding box center [494, 402] width 302 height 12
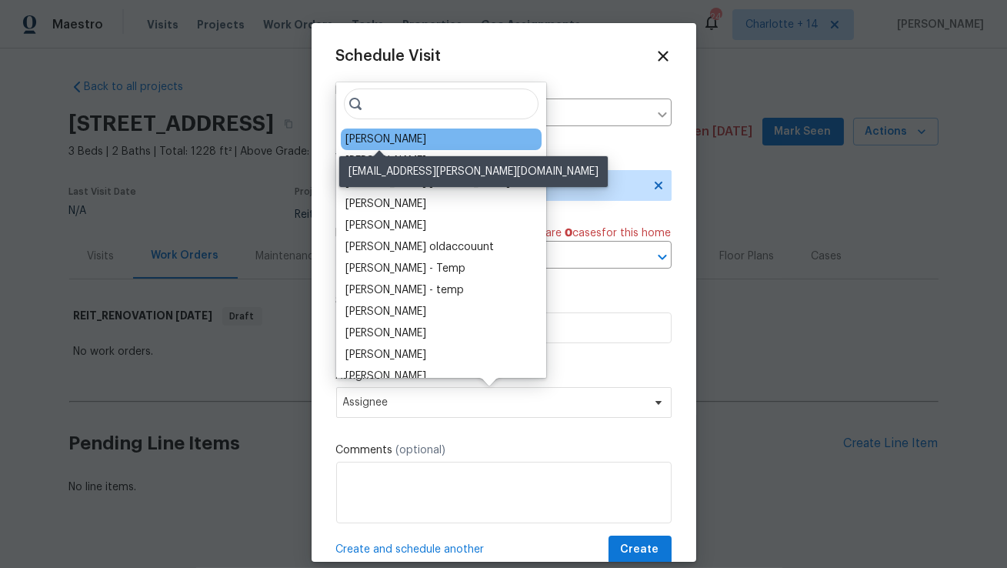
click at [398, 135] on div "Navid Ranjbar" at bounding box center [385, 139] width 81 height 15
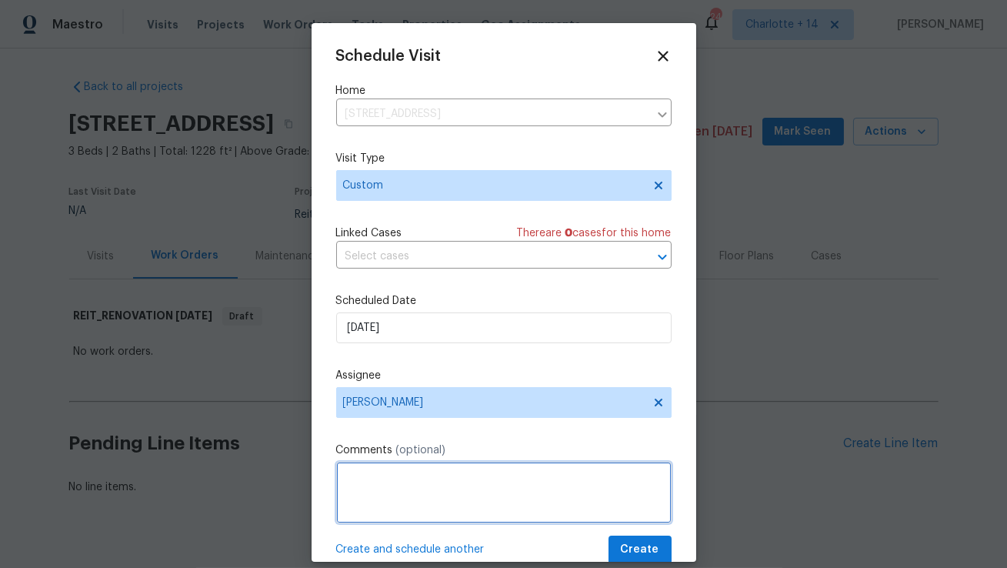
click at [391, 496] on textarea at bounding box center [503, 493] width 335 height 62
paste textarea "1. There is a terrible smell coming from the kitchen and living room and is onl…"
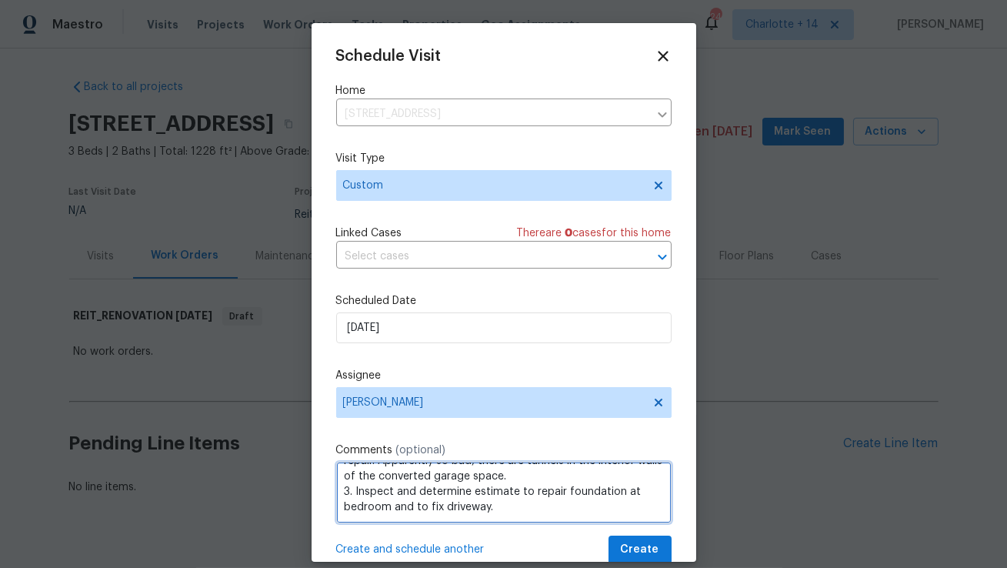
scroll to position [129, 0]
paste textarea "Access instructions: near front wall window Igloo code: 62014935 OR: front door…"
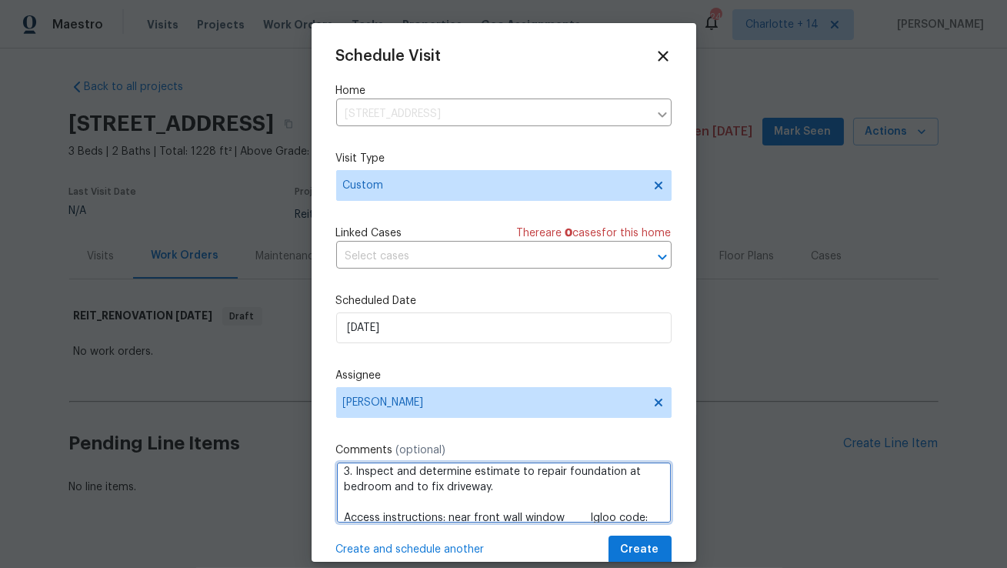
scroll to position [145, 0]
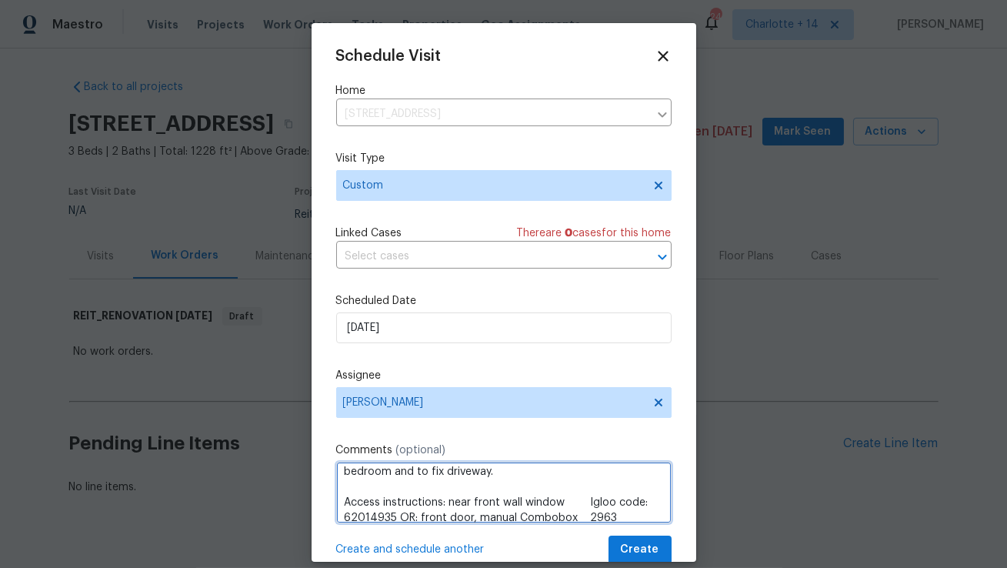
type textarea "RaaS project - provide quote only 1. There is a terrible smell coming from the …"
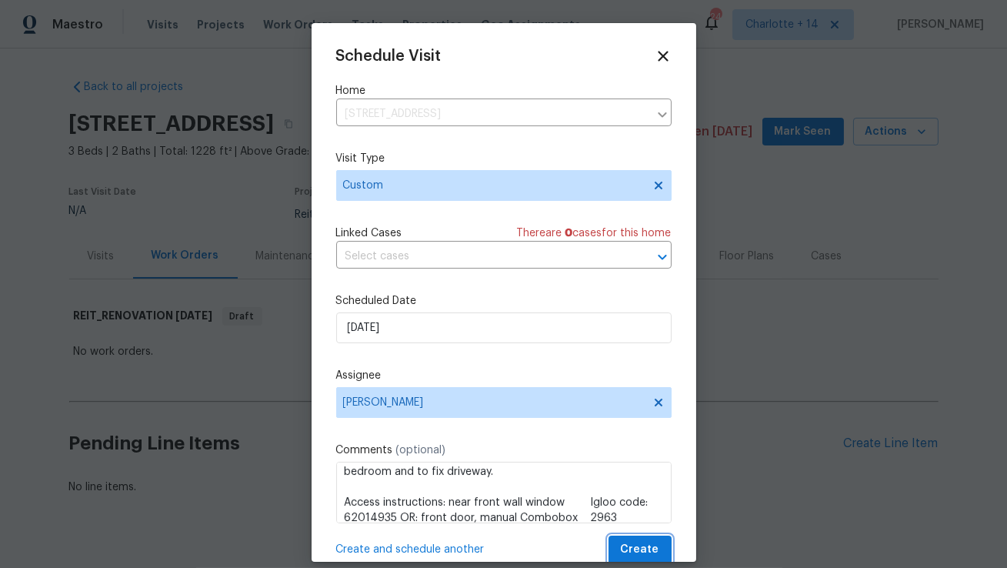
click at [629, 548] on span "Create" at bounding box center [640, 549] width 38 height 19
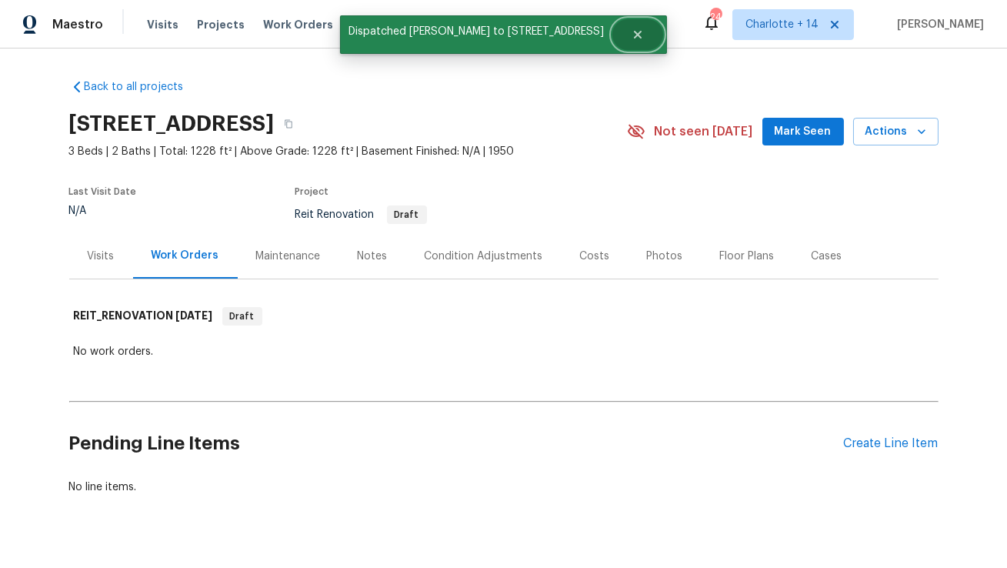
click at [632, 34] on icon "Close" at bounding box center [638, 34] width 12 height 12
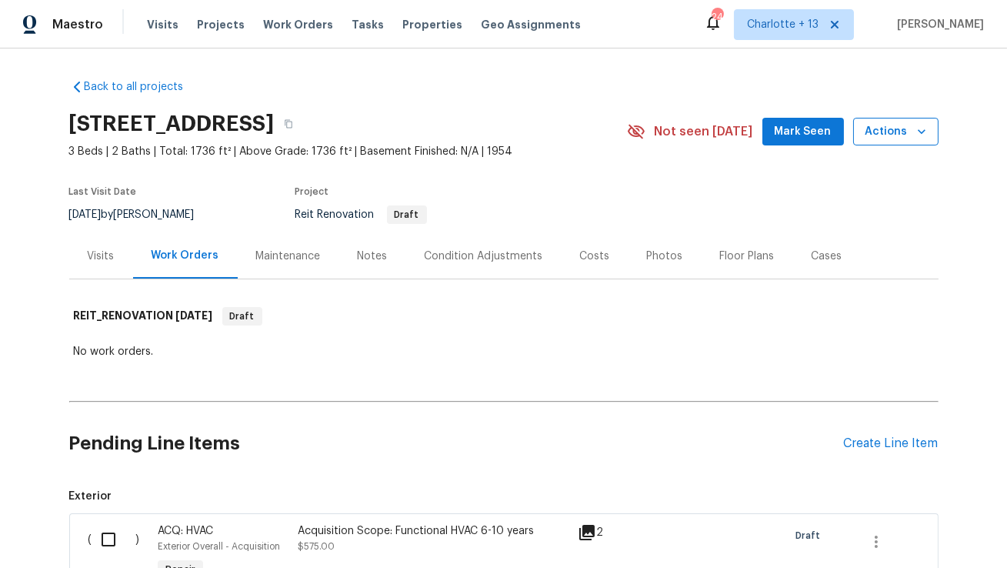
click at [922, 136] on icon "button" at bounding box center [921, 131] width 15 height 15
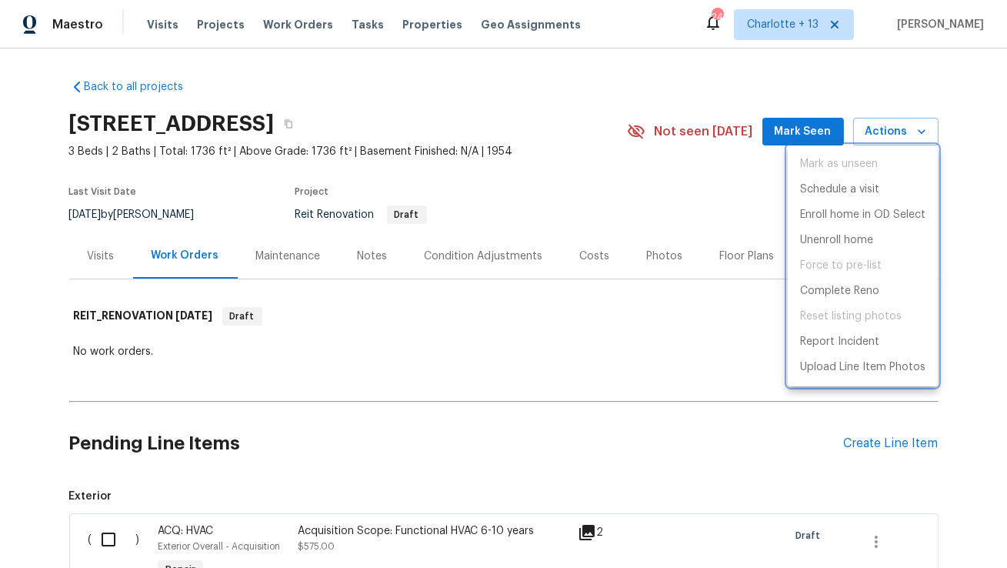
click at [489, 52] on div at bounding box center [503, 284] width 1007 height 568
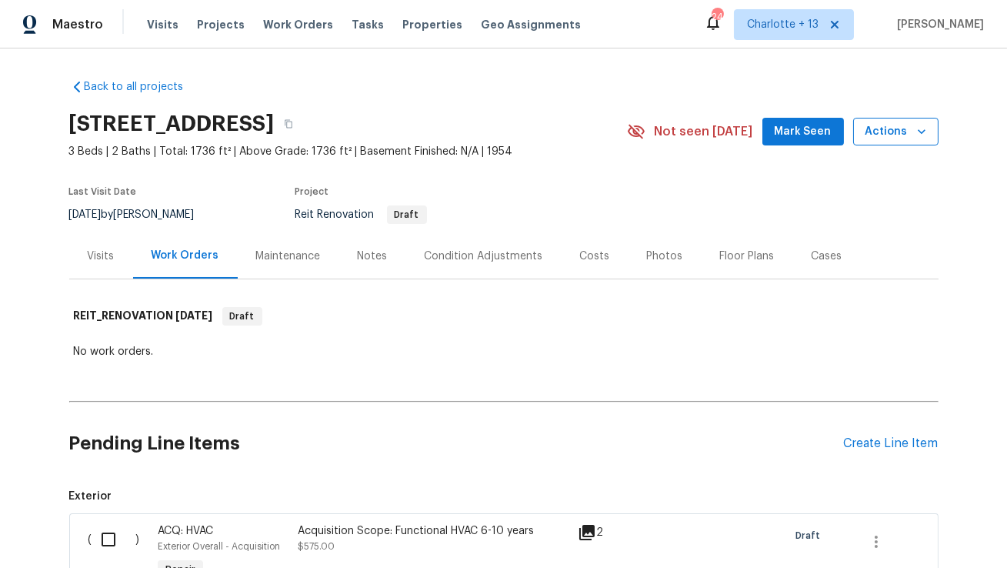
click at [927, 137] on icon "button" at bounding box center [921, 131] width 15 height 15
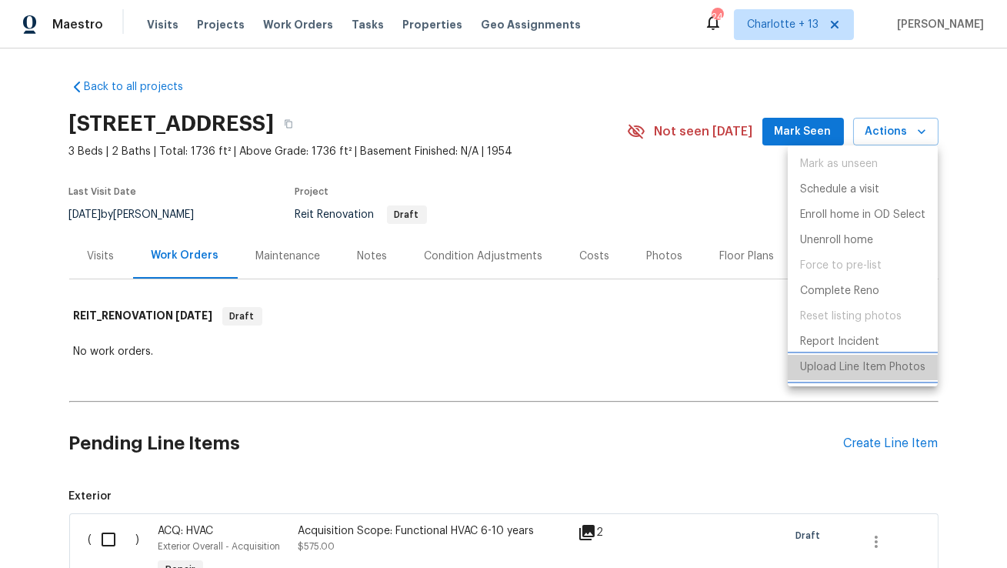
click at [844, 374] on p "Upload Line Item Photos" at bounding box center [862, 367] width 125 height 16
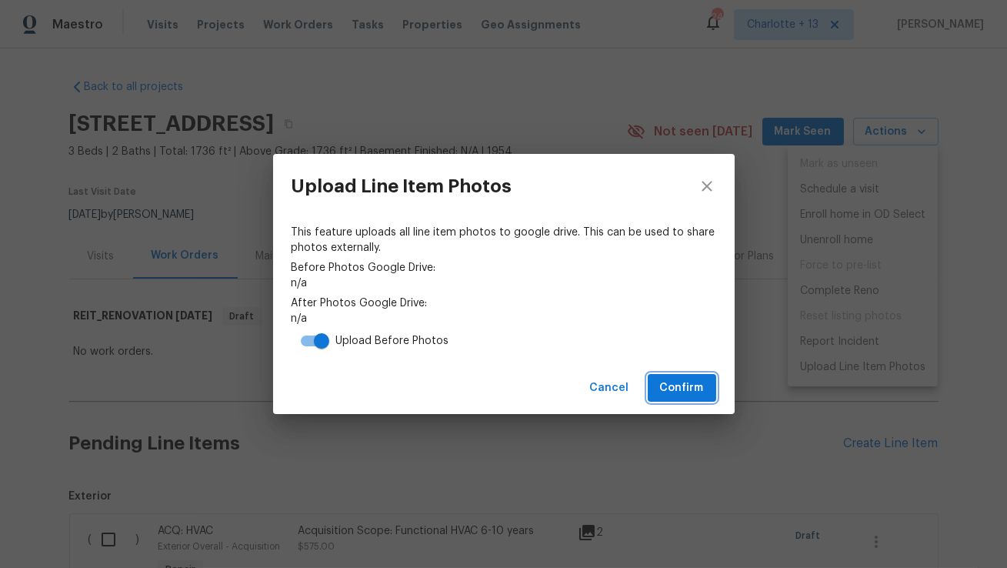
click at [688, 397] on button "Confirm" at bounding box center [682, 388] width 68 height 28
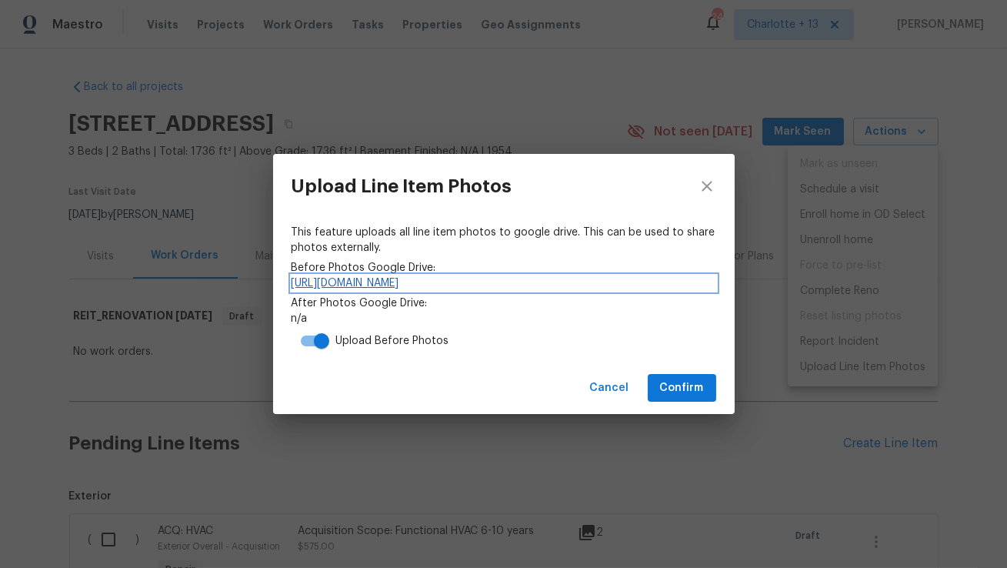
click at [490, 279] on link "https://drive.google.com/drive/folders/1HzV9_TYdAtZg7qCMjF-F4Tyf8oBcgvv4" at bounding box center [504, 282] width 425 height 15
